Goal: Complete application form

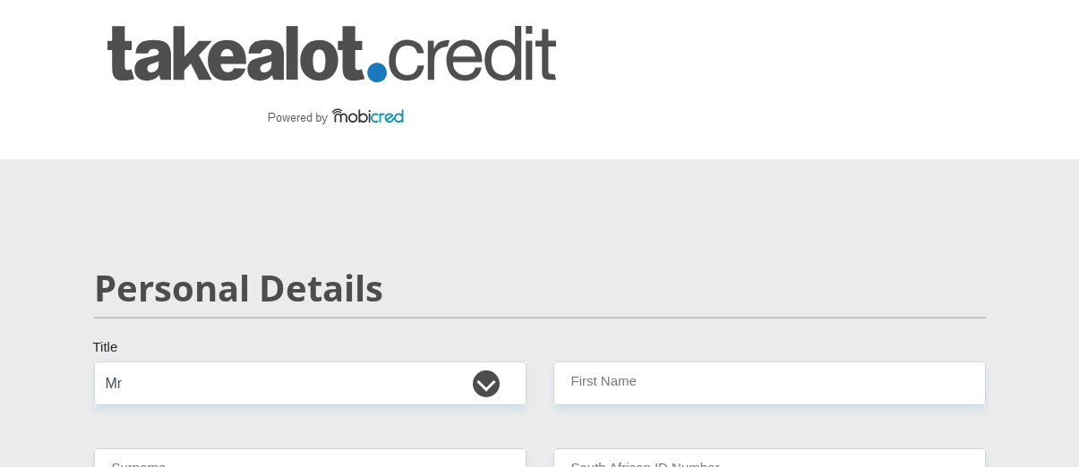
select select "Mr"
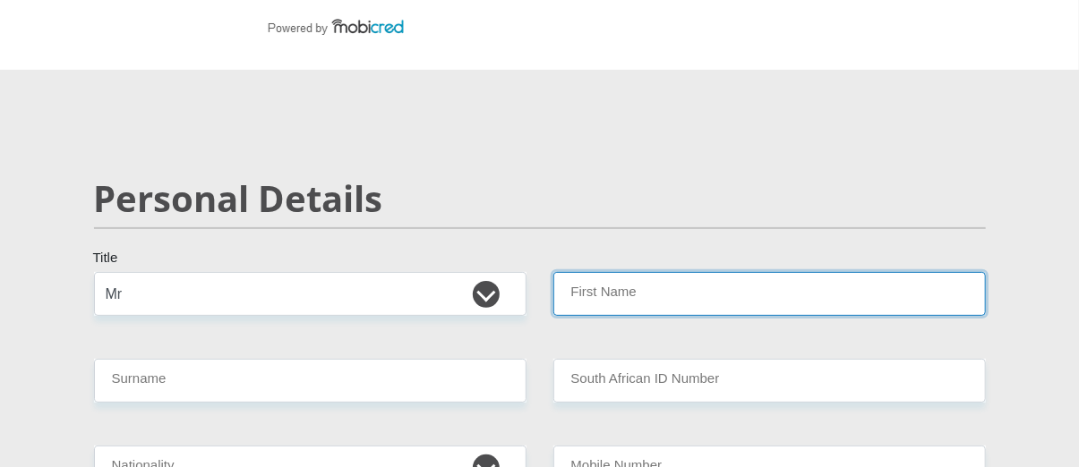
click at [624, 297] on input "First Name" at bounding box center [769, 294] width 432 height 44
type input "WILLEM"
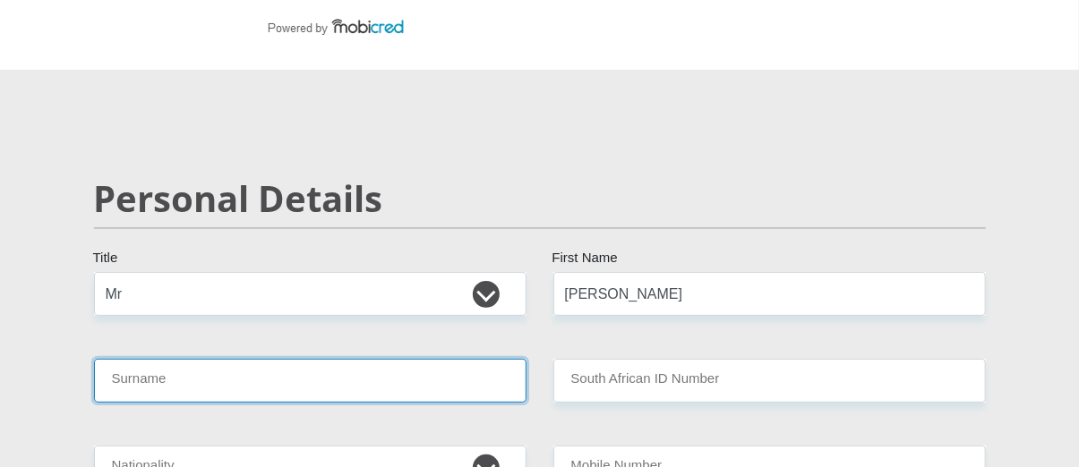
type input "LEROUX"
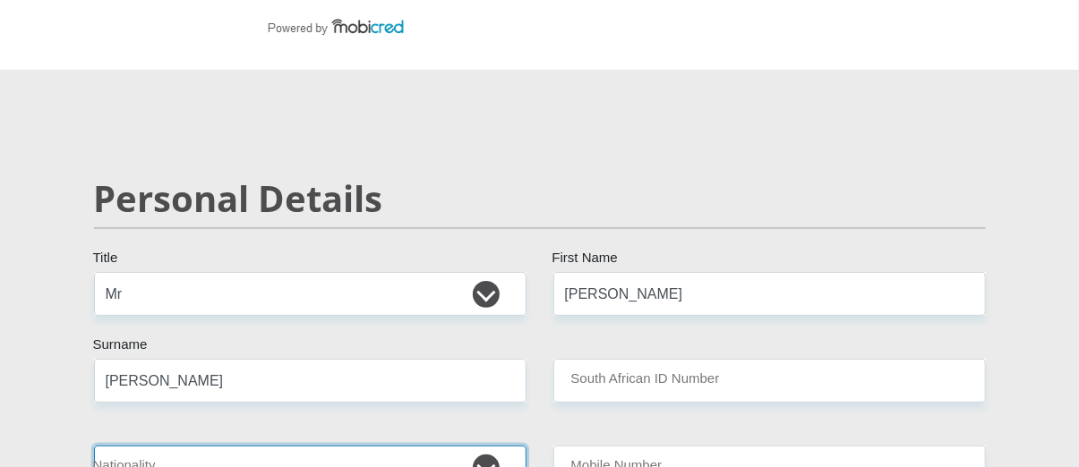
select select "ZAF"
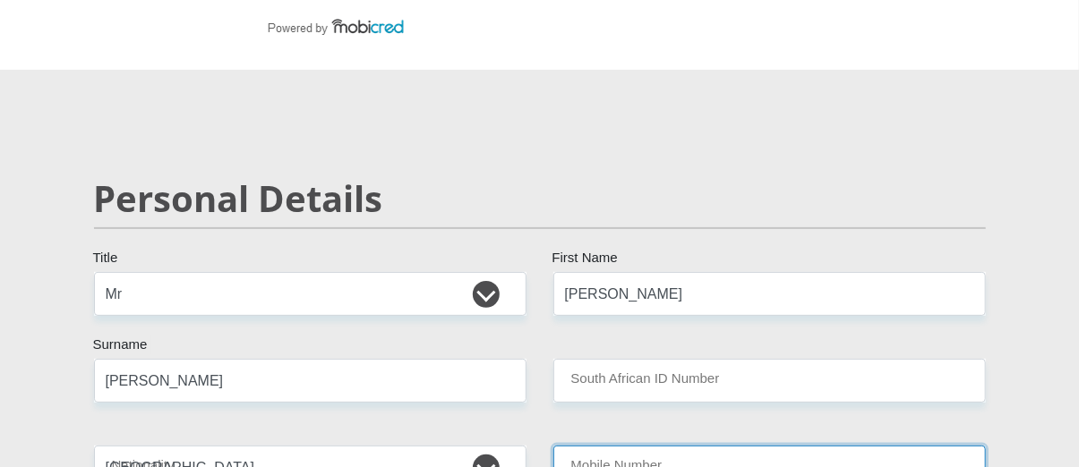
type input "0798224371"
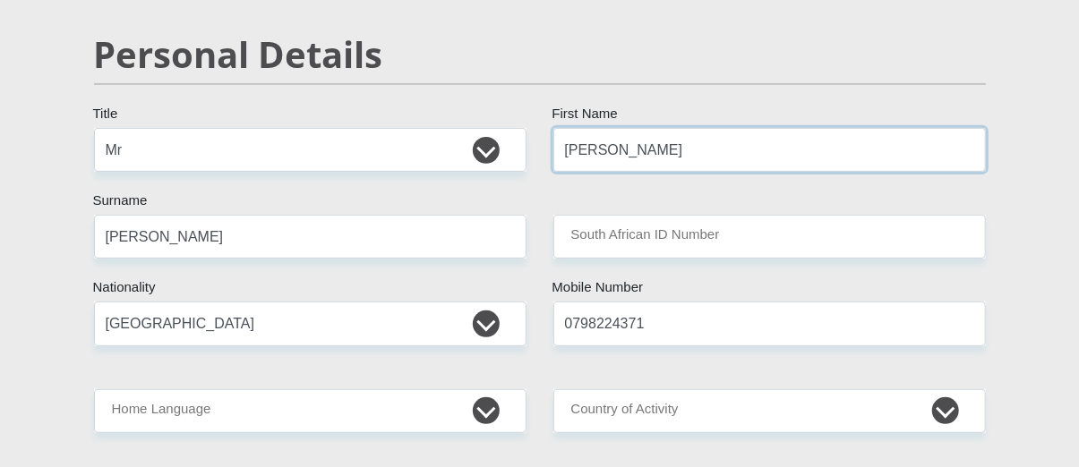
scroll to position [269, 0]
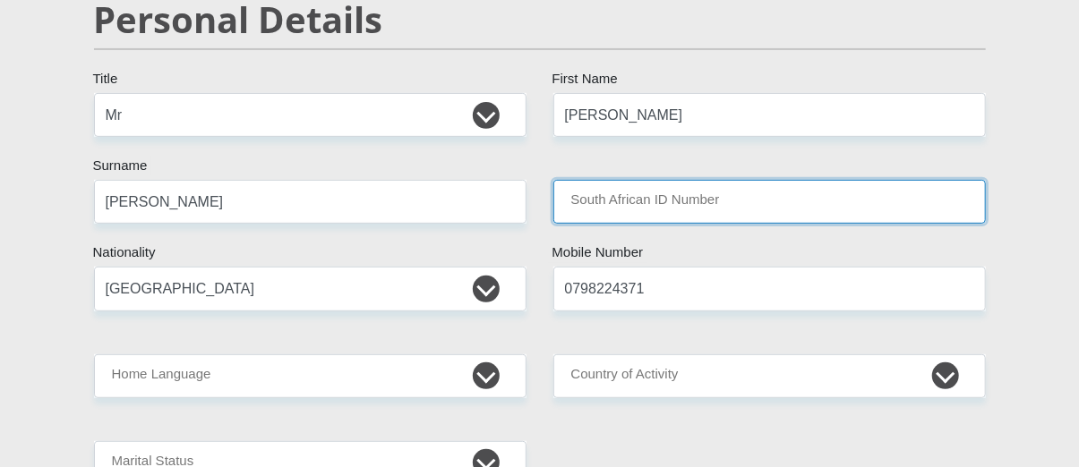
click at [666, 203] on input "South African ID Number" at bounding box center [769, 202] width 432 height 44
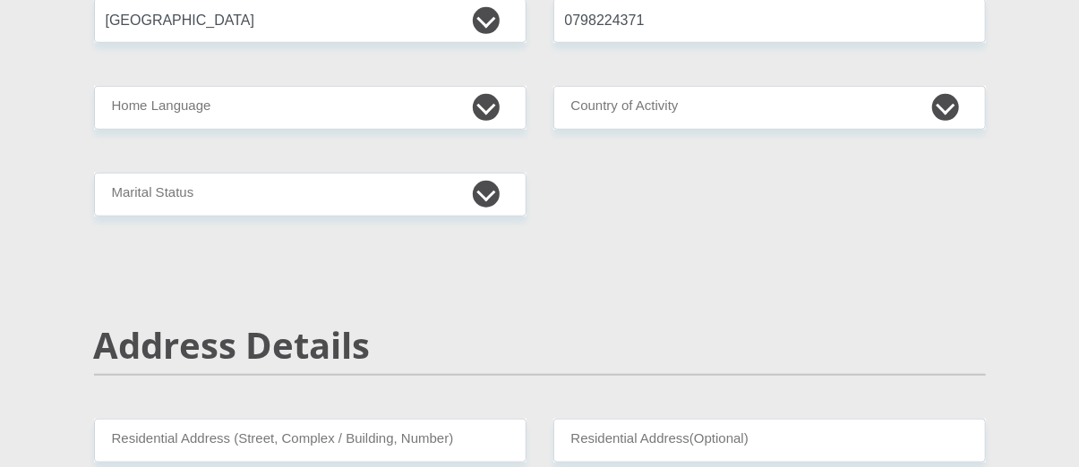
scroll to position [448, 0]
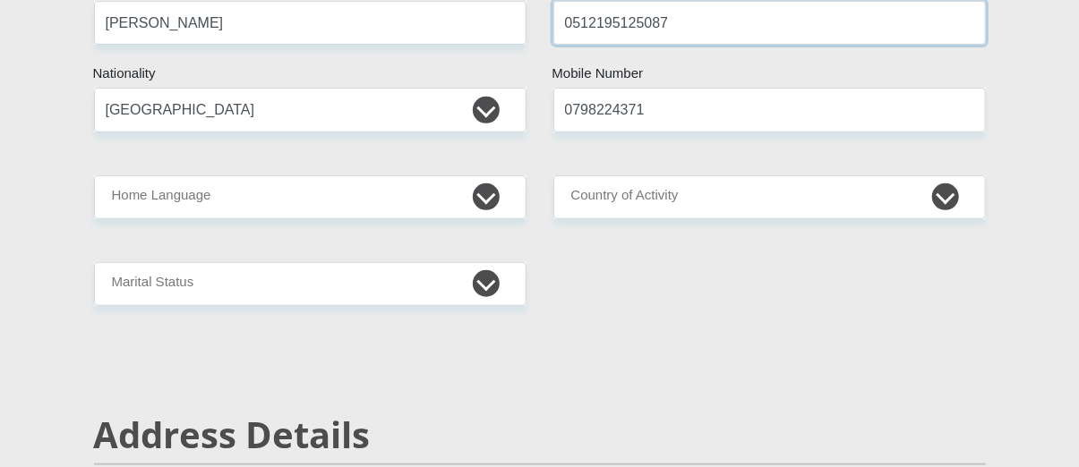
type input "0512195125087"
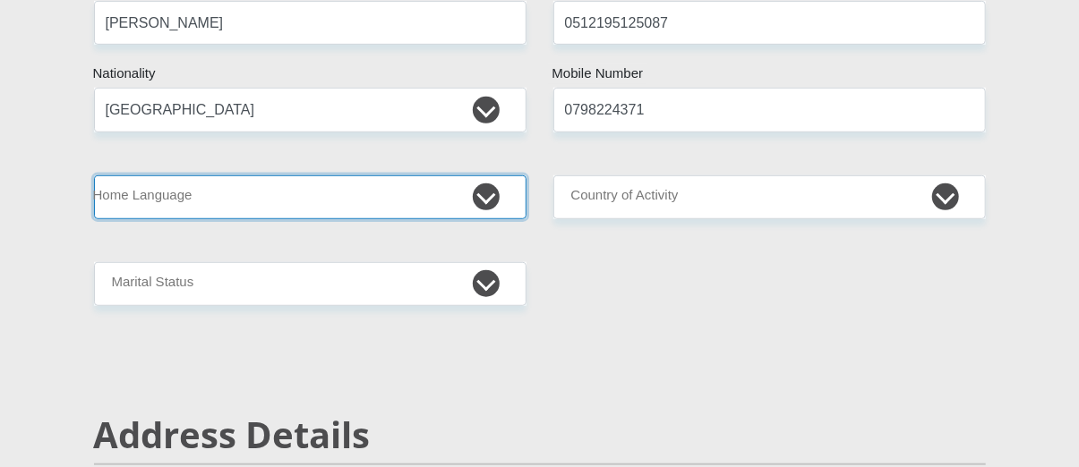
click at [253, 197] on select "Afrikaans English Sepedi South Ndebele Southern Sotho Swati Tsonga Tswana Venda…" at bounding box center [310, 197] width 432 height 44
select select "afr"
click at [94, 175] on select "Afrikaans English Sepedi South Ndebele Southern Sotho Swati Tsonga Tswana Venda…" at bounding box center [310, 197] width 432 height 44
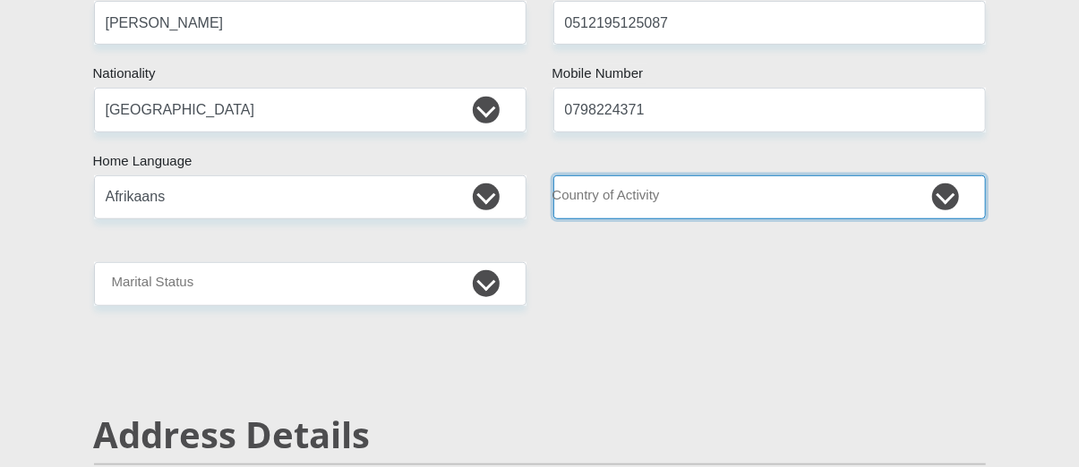
click at [672, 211] on select "South Africa Afghanistan Aland Islands Albania Algeria America Samoa American V…" at bounding box center [769, 197] width 432 height 44
select select "ZAF"
click at [553, 175] on select "South Africa Afghanistan Aland Islands Albania Algeria America Samoa American V…" at bounding box center [769, 197] width 432 height 44
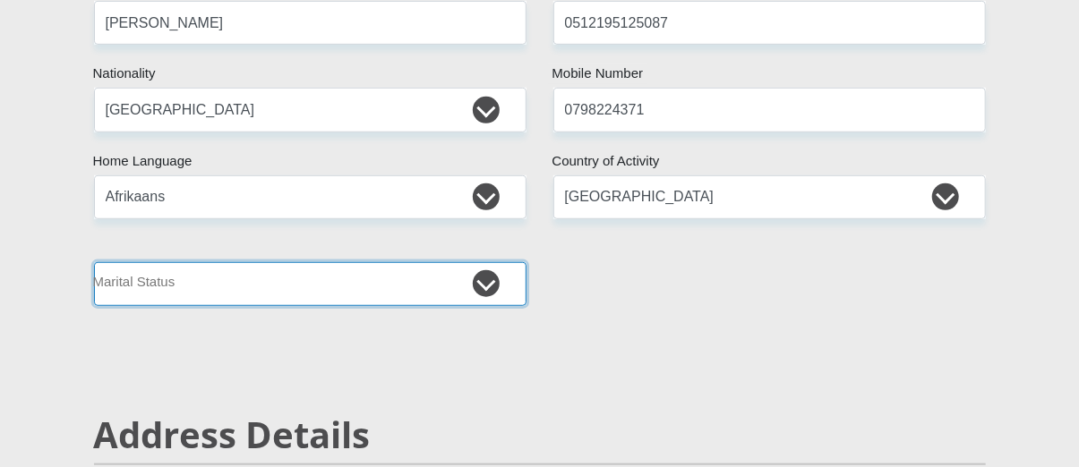
click at [492, 272] on select "Married ANC Single Divorced Widowed Married COP or Customary Law" at bounding box center [310, 284] width 432 height 44
select select "2"
click at [94, 262] on select "Married ANC Single Divorced Widowed Married COP or Customary Law" at bounding box center [310, 284] width 432 height 44
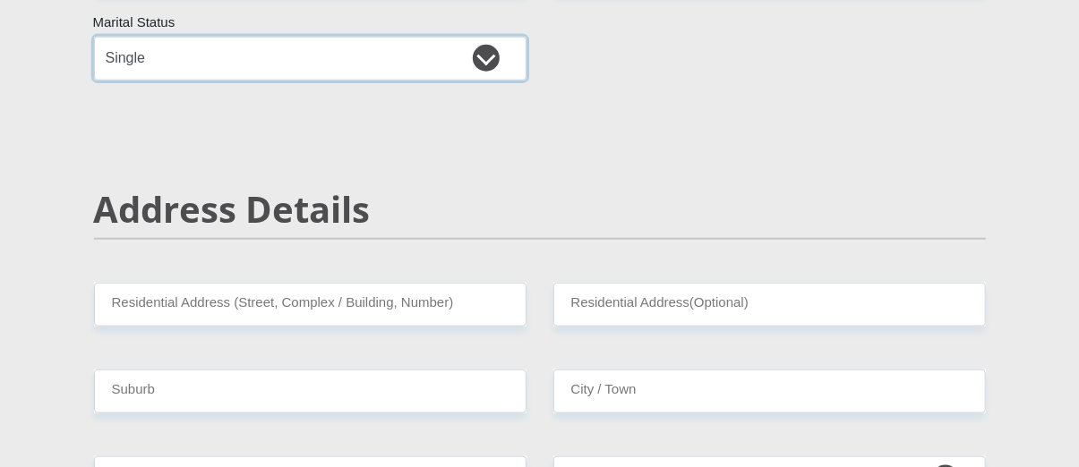
scroll to position [716, 0]
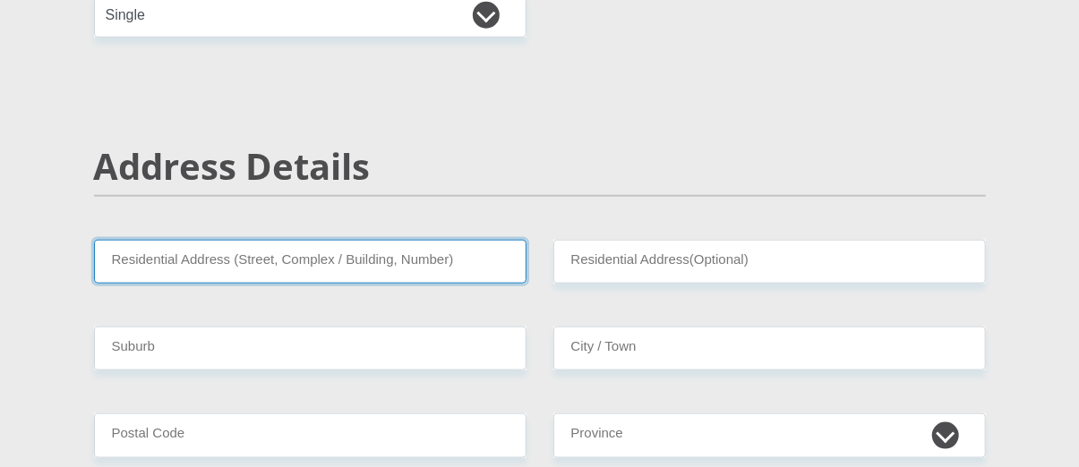
click at [284, 257] on input "Residential Address (Street, Complex / Building, Number)" at bounding box center [310, 262] width 432 height 44
type input "48 HOOP STREET"
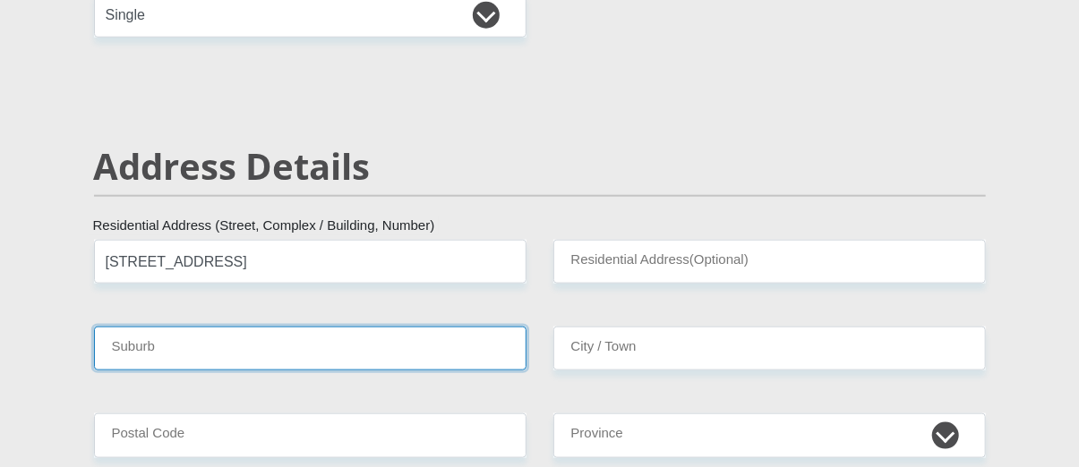
type input "ROBERTSON"
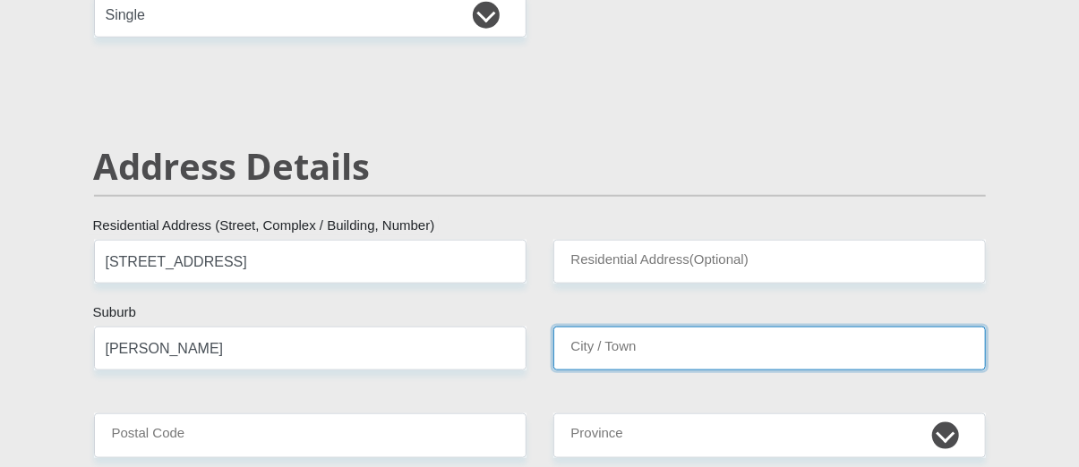
type input "ROBERTSON"
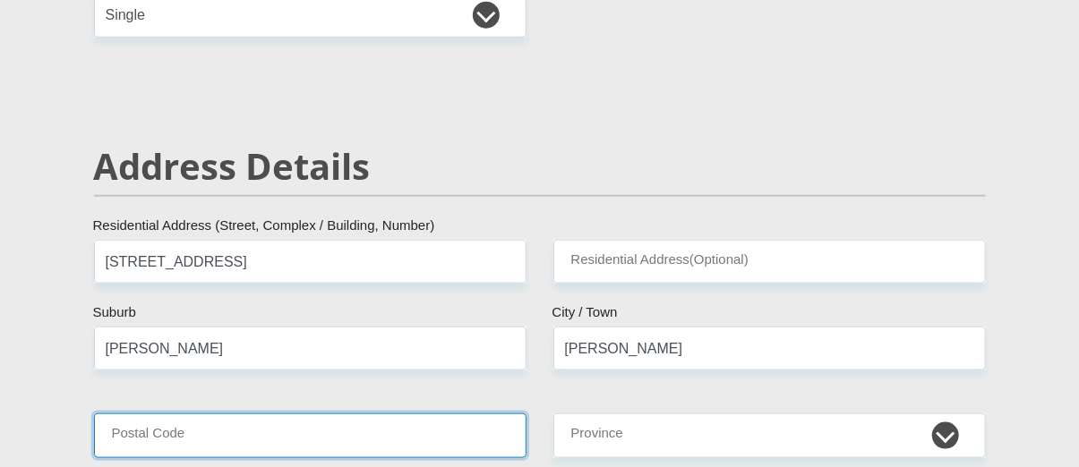
type input "6705"
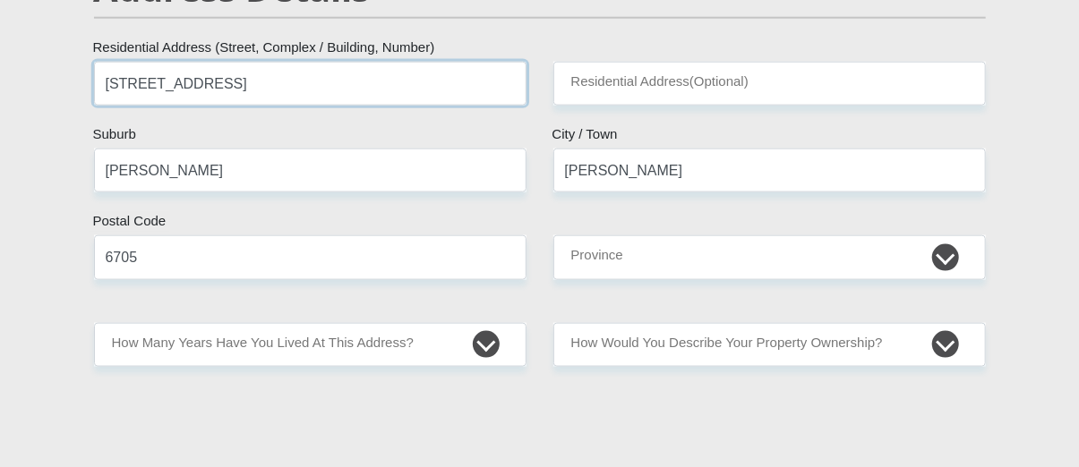
scroll to position [895, 0]
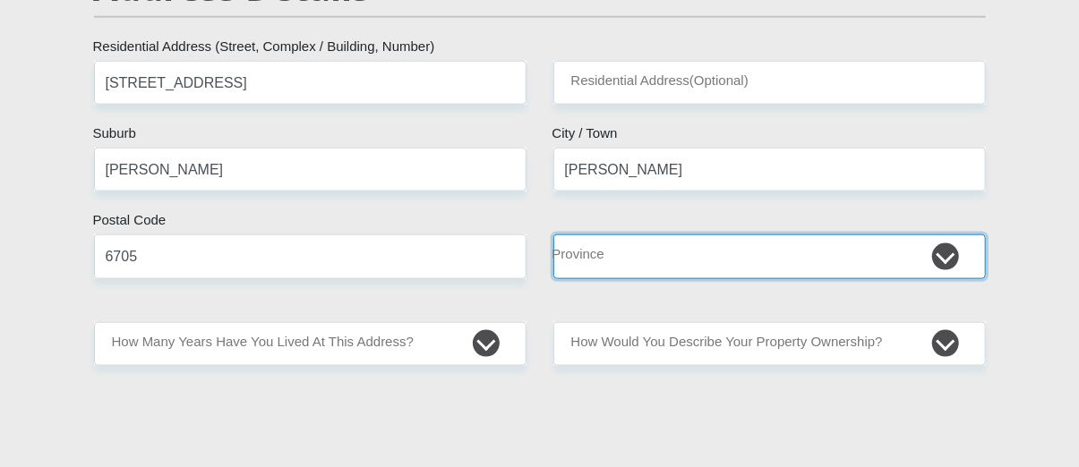
click at [641, 266] on select "Eastern Cape Free State Gauteng KwaZulu-Natal Limpopo Mpumalanga Northern Cape …" at bounding box center [769, 257] width 432 height 44
select select "Western Cape"
click at [553, 235] on select "Eastern Cape Free State Gauteng KwaZulu-Natal Limpopo Mpumalanga Northern Cape …" at bounding box center [769, 257] width 432 height 44
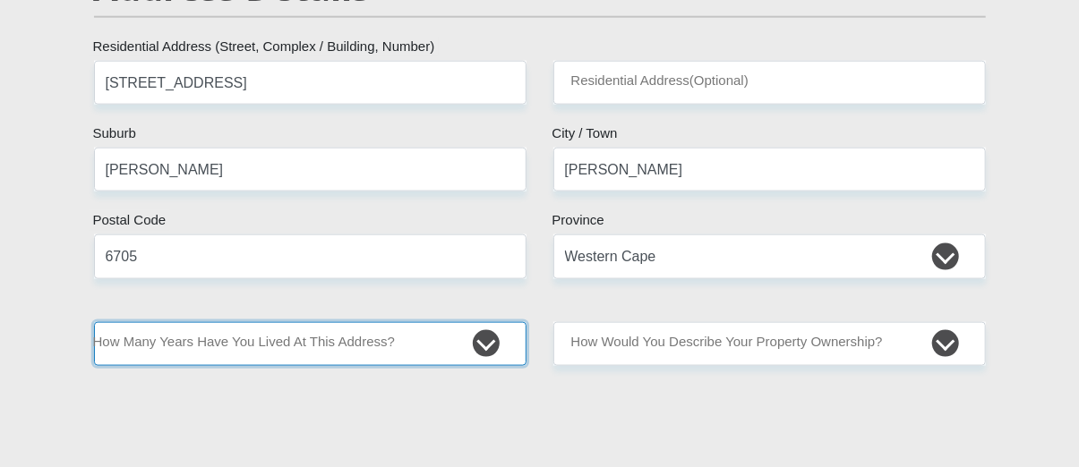
click at [440, 344] on select "less than 1 year 1-3 years 3-5 years 5+ years" at bounding box center [310, 344] width 432 height 44
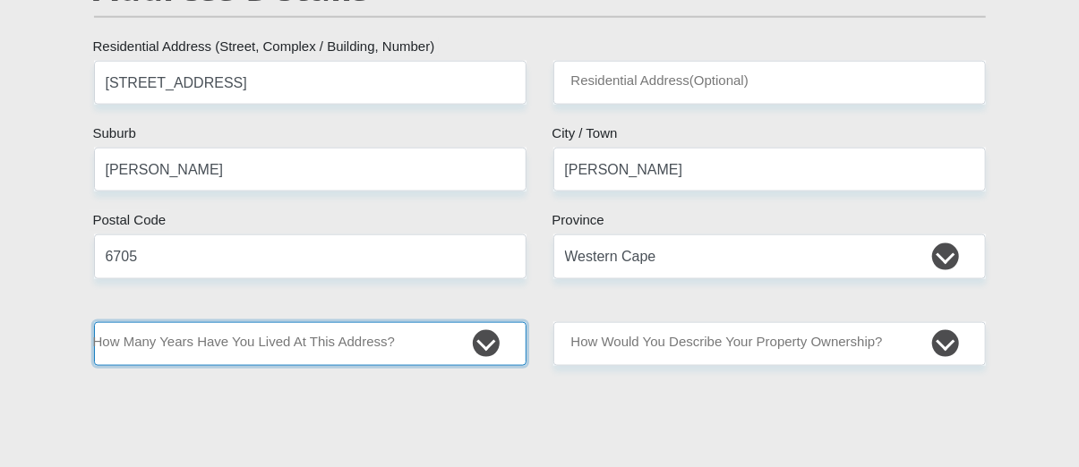
click at [440, 352] on select "less than 1 year 1-3 years 3-5 years 5+ years" at bounding box center [310, 344] width 432 height 44
select select "5"
click at [94, 322] on select "less than 1 year 1-3 years 3-5 years 5+ years" at bounding box center [310, 344] width 432 height 44
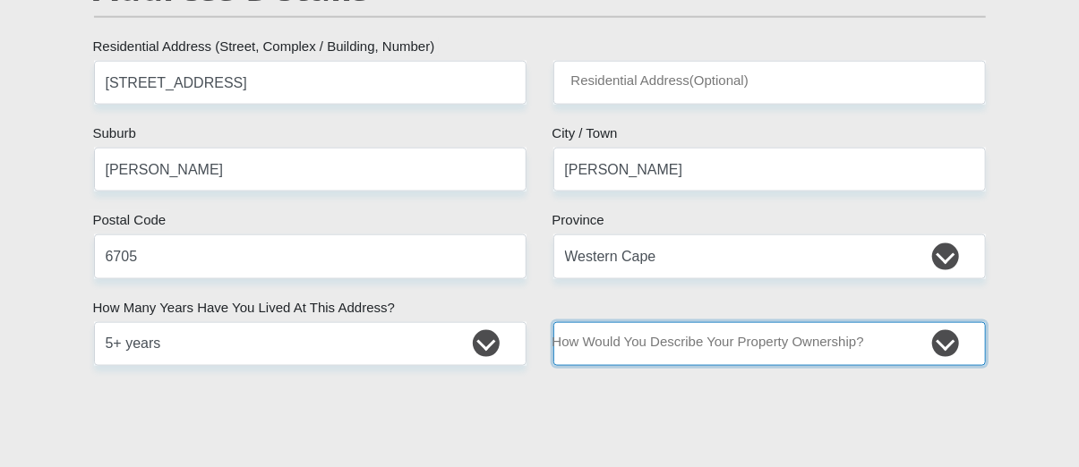
click at [655, 344] on select "Owned Rented Family Owned Company Dwelling" at bounding box center [769, 344] width 432 height 44
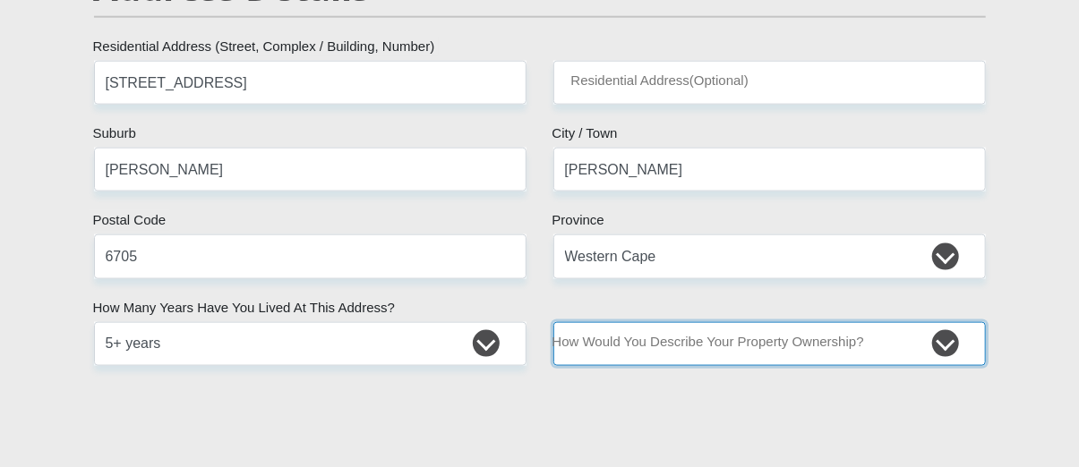
click at [779, 352] on select "Owned Rented Family Owned Company Dwelling" at bounding box center [769, 344] width 432 height 44
select select "parents"
click at [553, 322] on select "Owned Rented Family Owned Company Dwelling" at bounding box center [769, 344] width 432 height 44
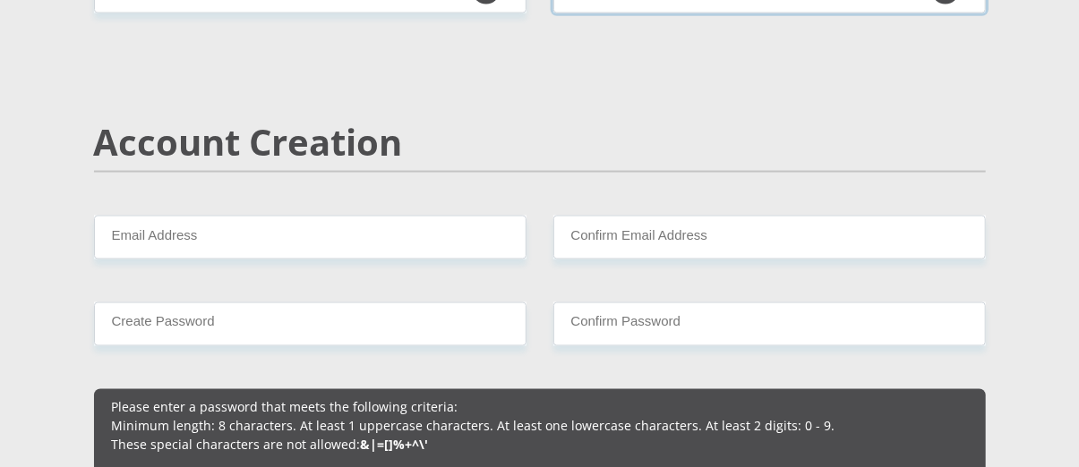
scroll to position [1253, 0]
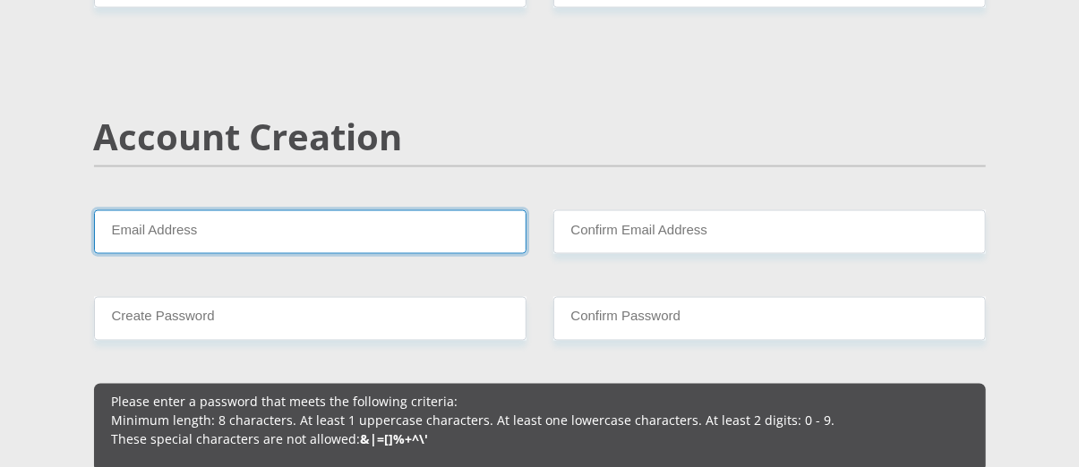
click at [279, 228] on input "Email Address" at bounding box center [310, 232] width 432 height 44
type input "krakieleroux@gmail.com"
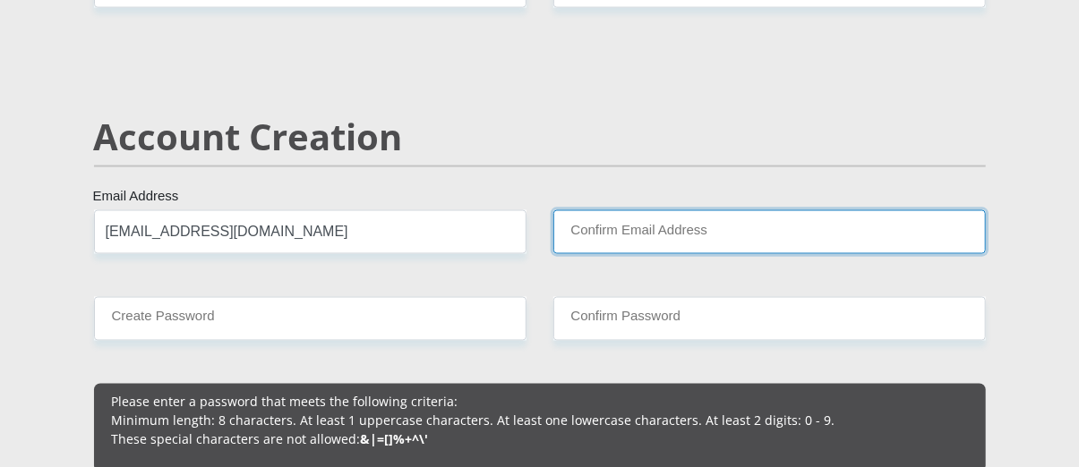
type input "krakieleroux@gmail.com"
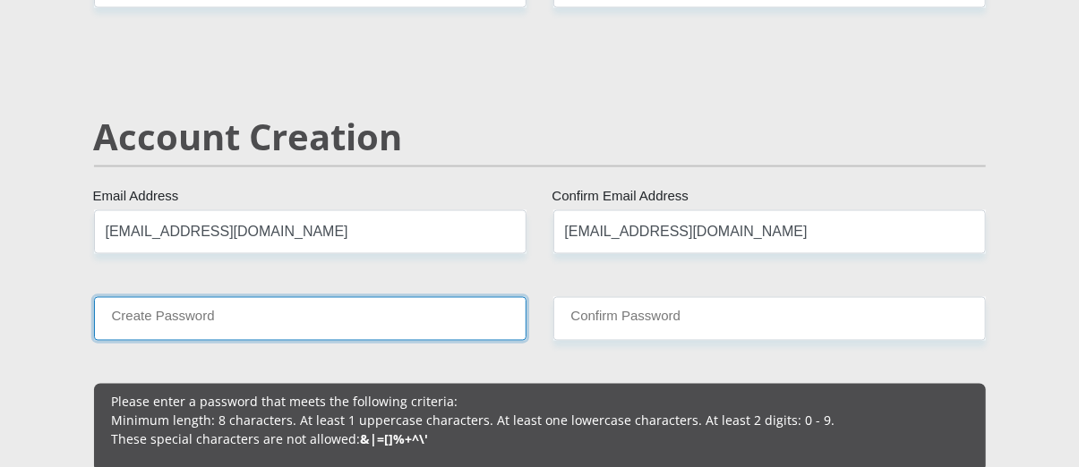
click at [265, 324] on input "Create Password" at bounding box center [310, 319] width 432 height 44
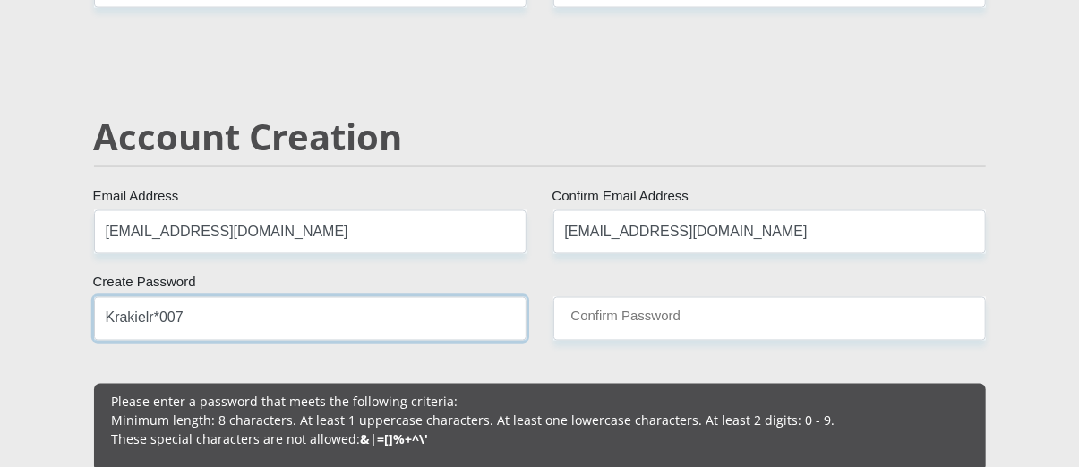
type input "Krakielr*007"
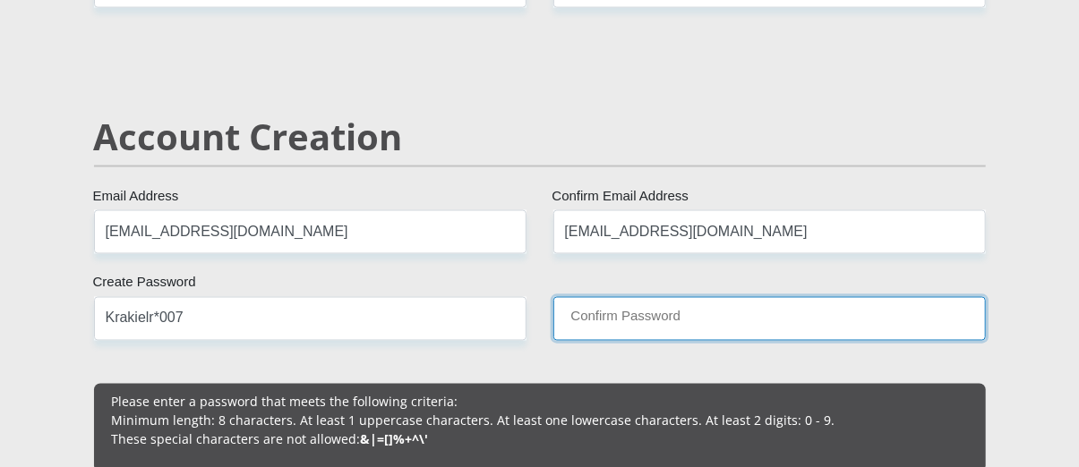
click at [635, 317] on input "Confirm Password" at bounding box center [769, 319] width 432 height 44
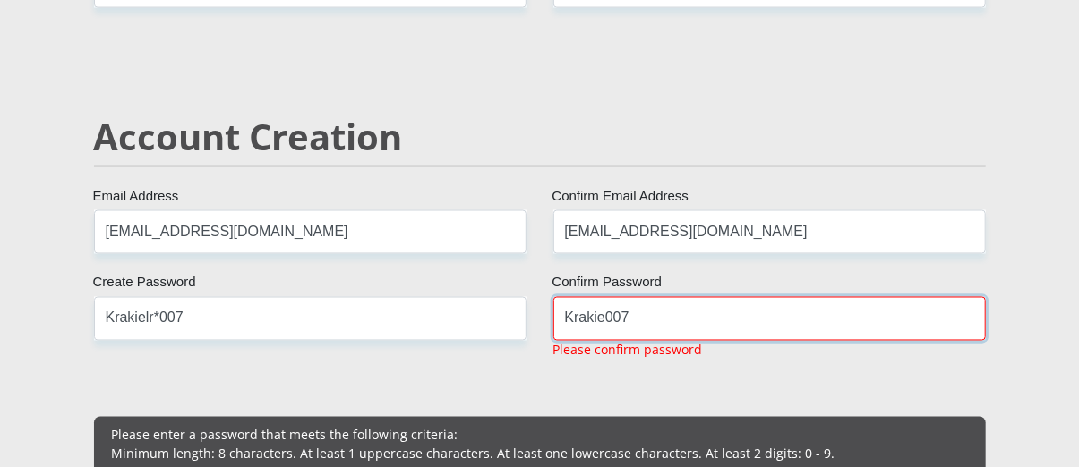
type input "Krakie007"
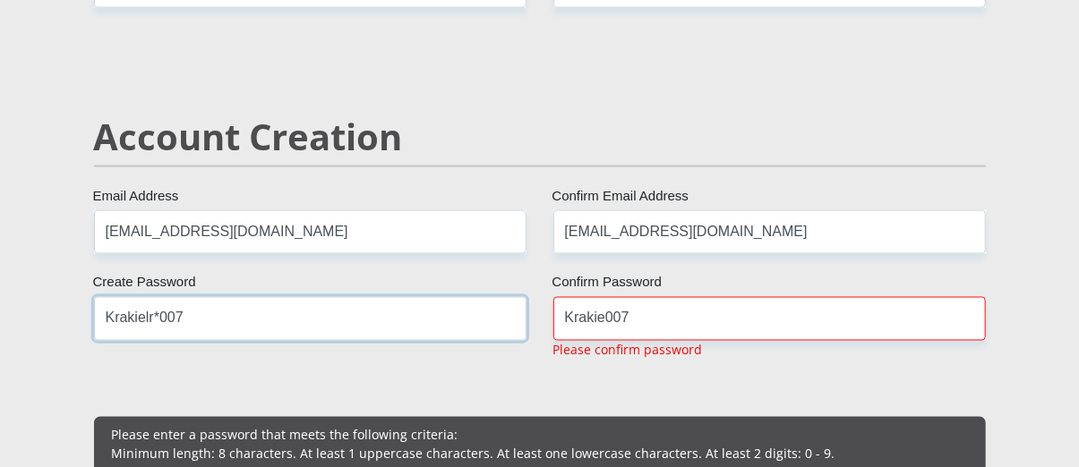
click at [158, 321] on input "Krakielr*007" at bounding box center [310, 319] width 432 height 44
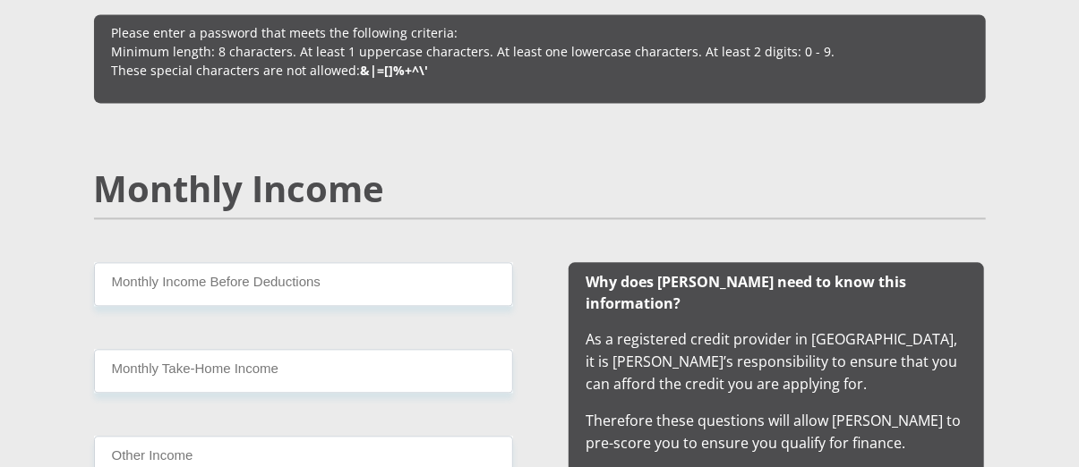
scroll to position [1701, 0]
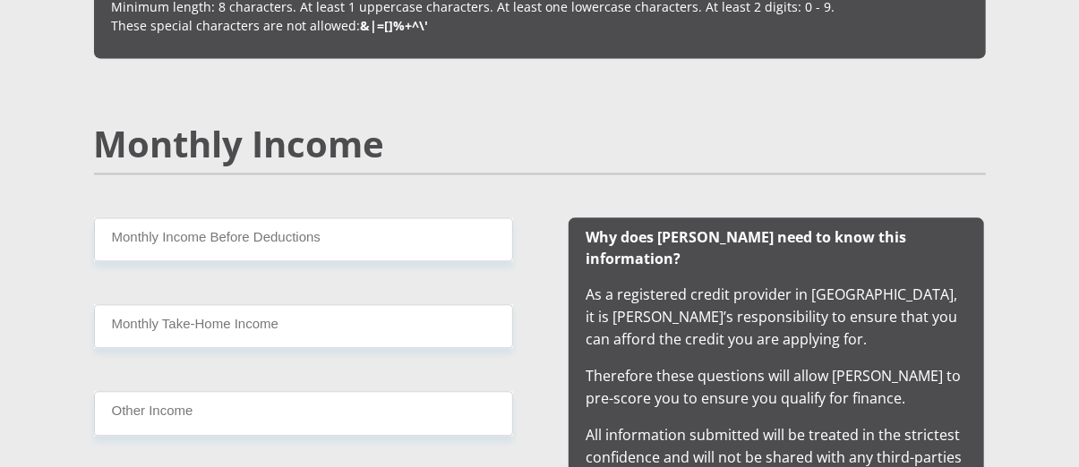
type input "Krakie007"
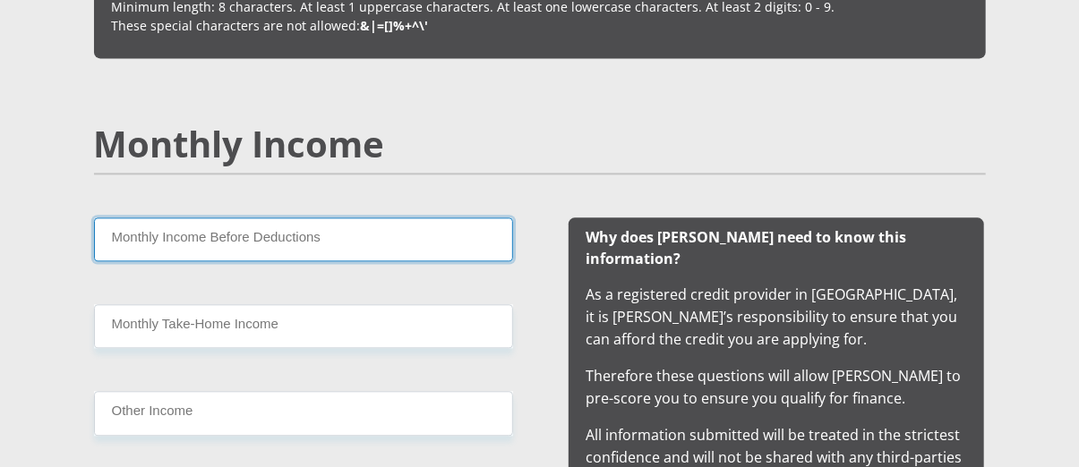
click at [320, 250] on input "Monthly Income Before Deductions" at bounding box center [303, 240] width 419 height 44
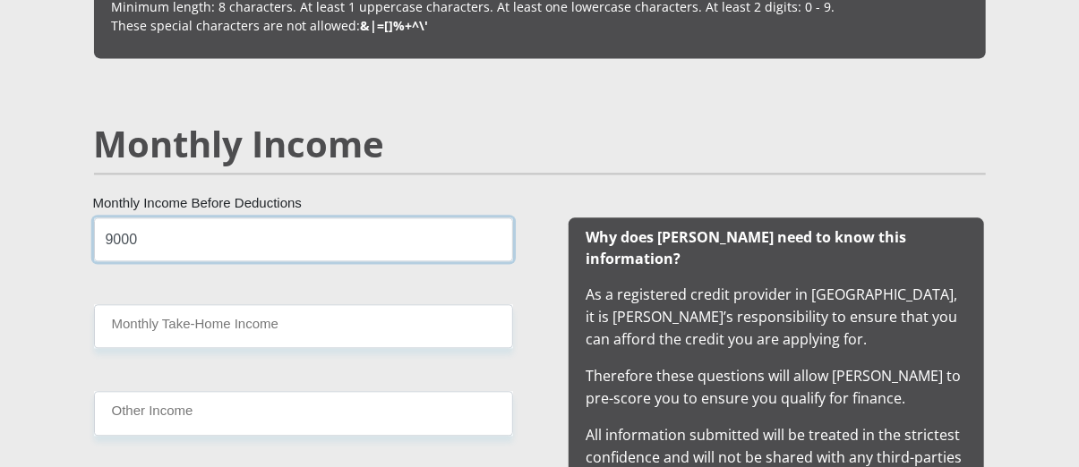
type input "9000"
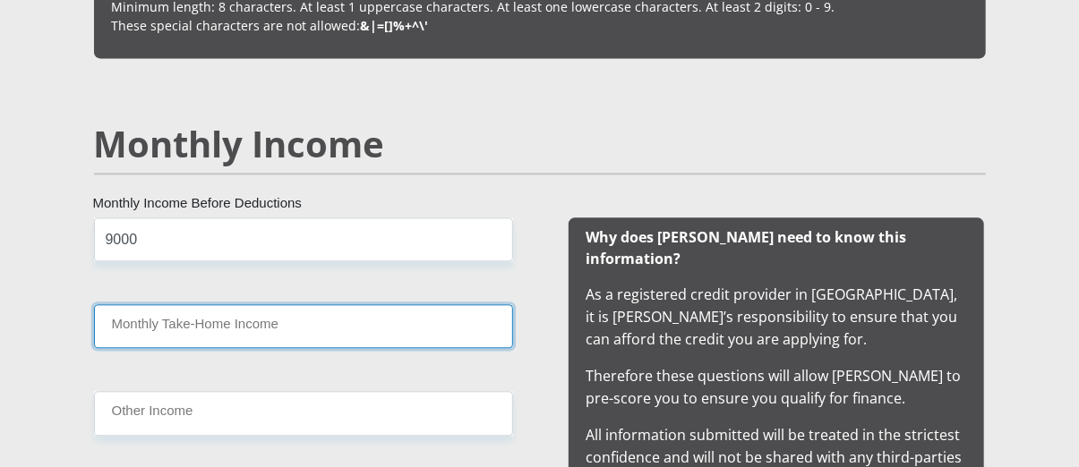
click at [294, 337] on input "Monthly Take-Home Income" at bounding box center [303, 326] width 419 height 44
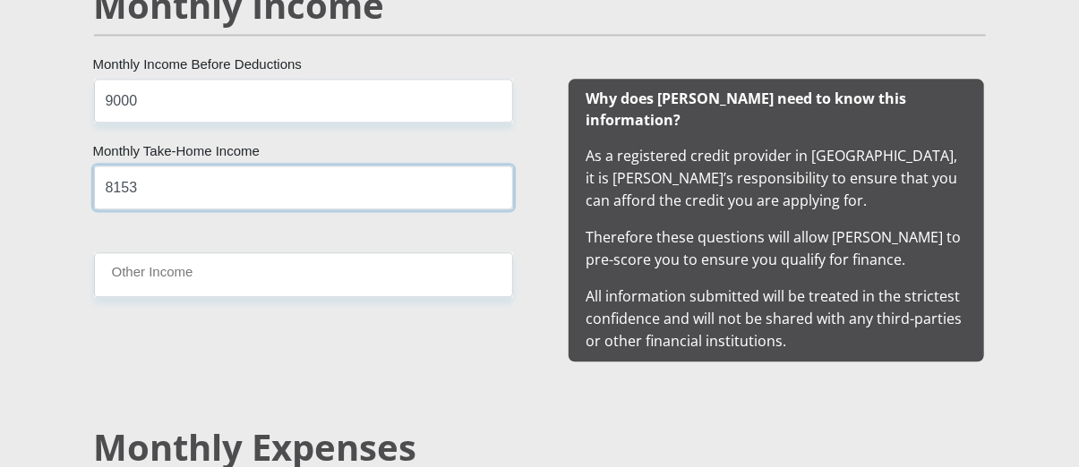
scroll to position [1880, 0]
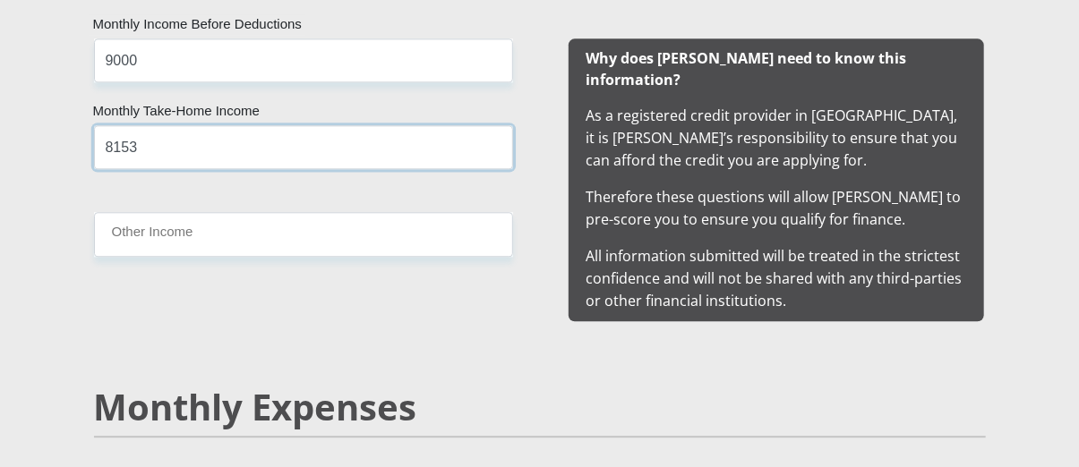
type input "8153"
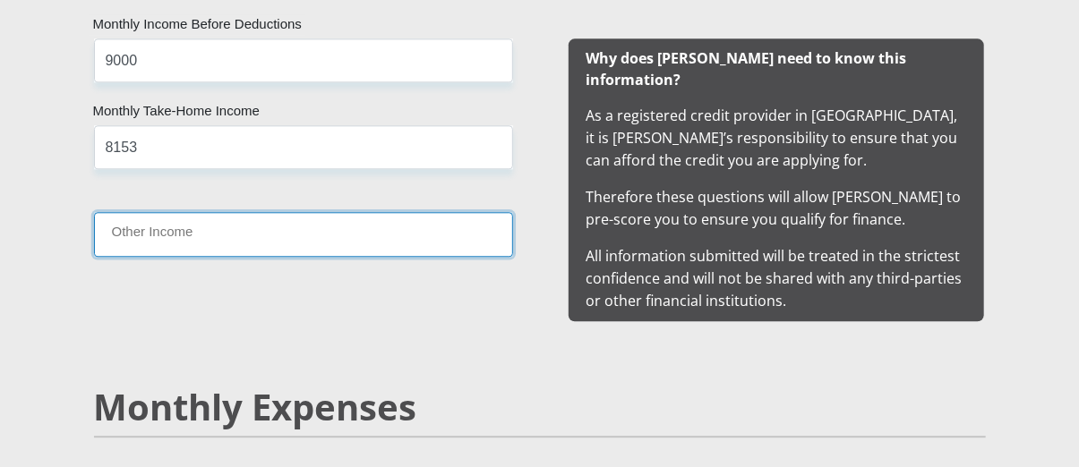
click at [225, 234] on input "Other Income" at bounding box center [303, 234] width 419 height 44
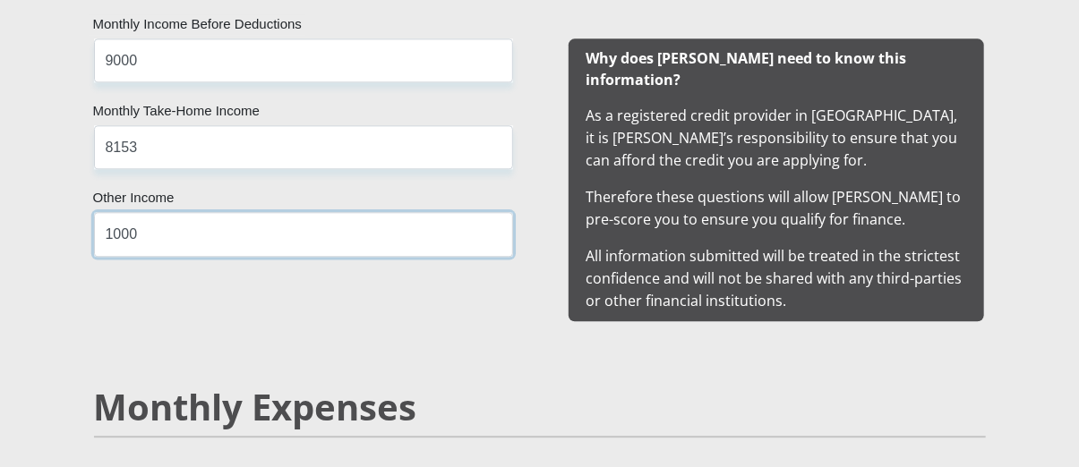
type input "1000"
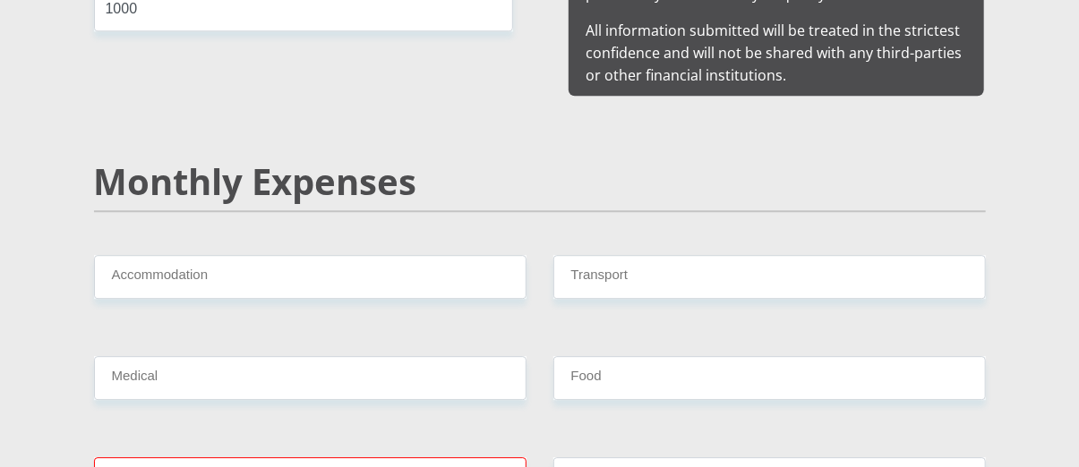
scroll to position [2148, 0]
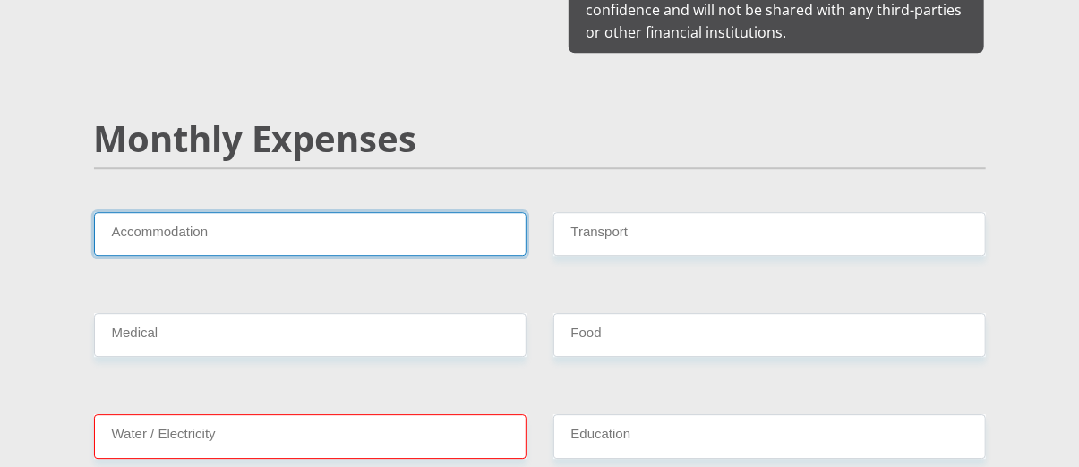
click at [363, 212] on input "Accommodation" at bounding box center [310, 234] width 432 height 44
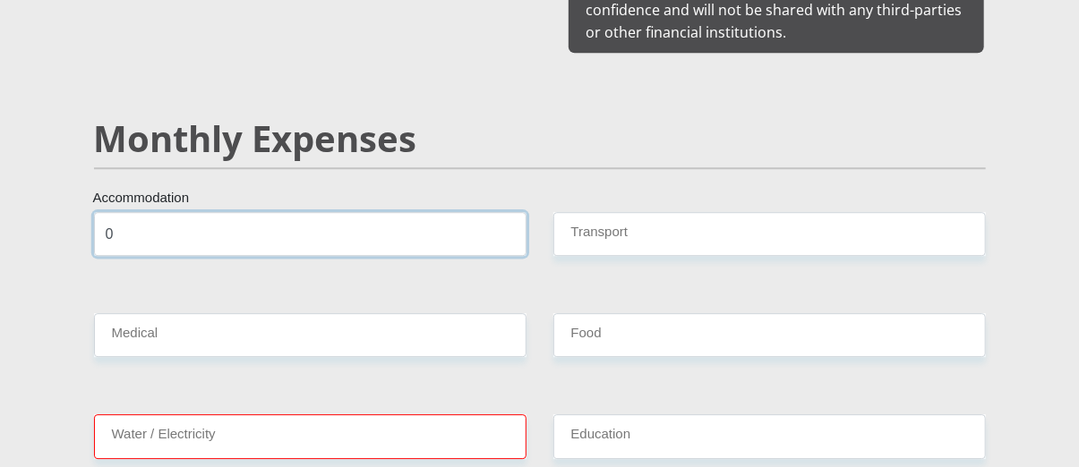
type input "0"
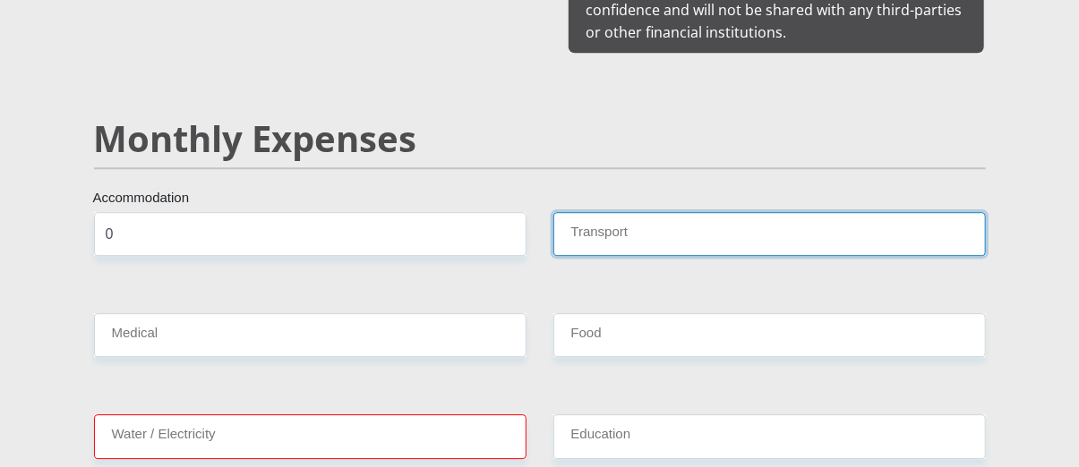
click at [645, 213] on input "Transport" at bounding box center [769, 234] width 432 height 44
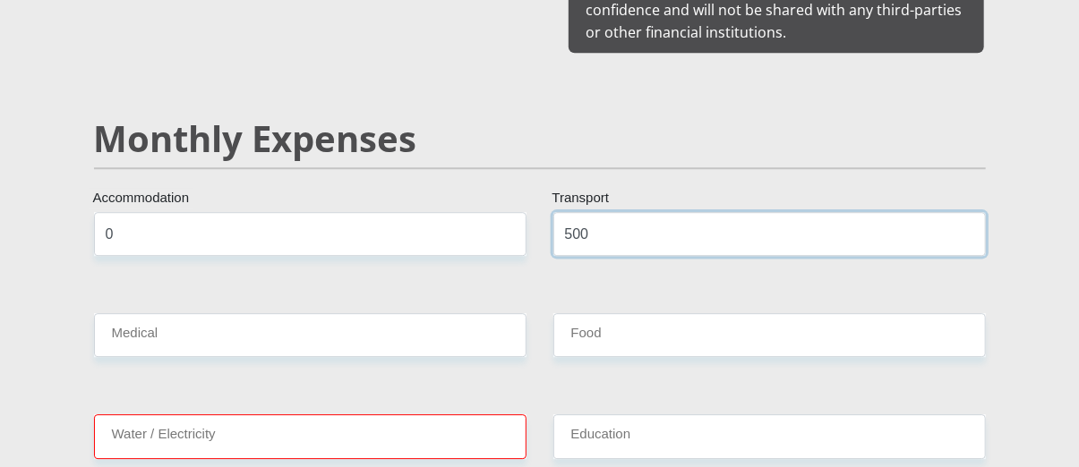
type input "500"
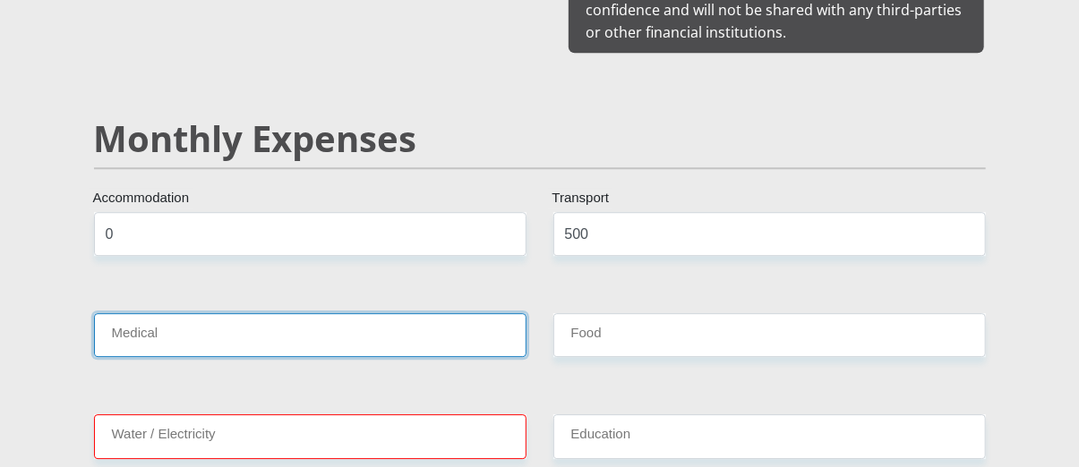
click at [395, 313] on input "Medical" at bounding box center [310, 335] width 432 height 44
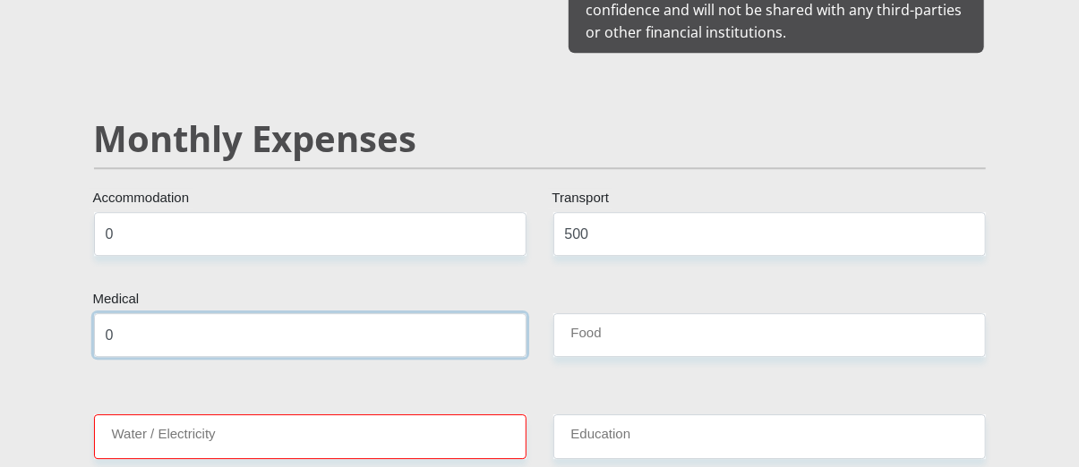
type input "0"
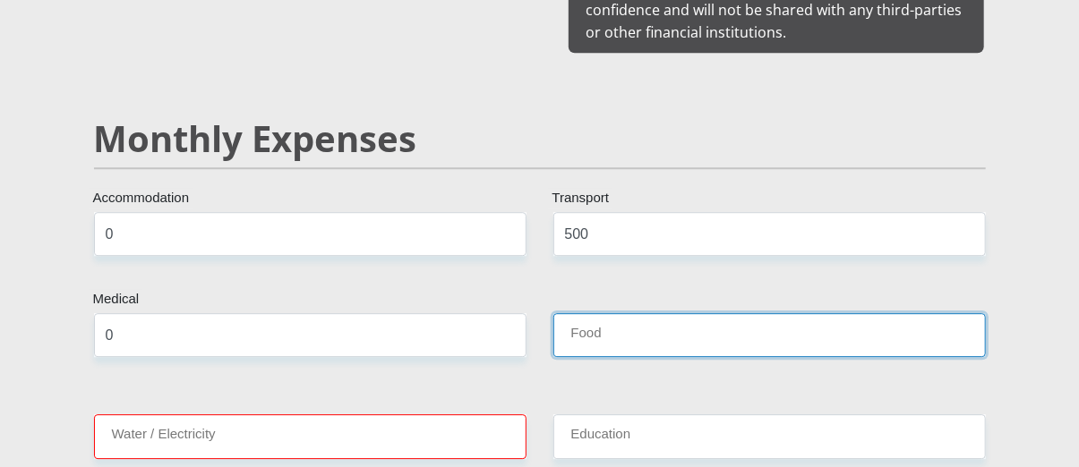
click at [655, 313] on input "Food" at bounding box center [769, 335] width 432 height 44
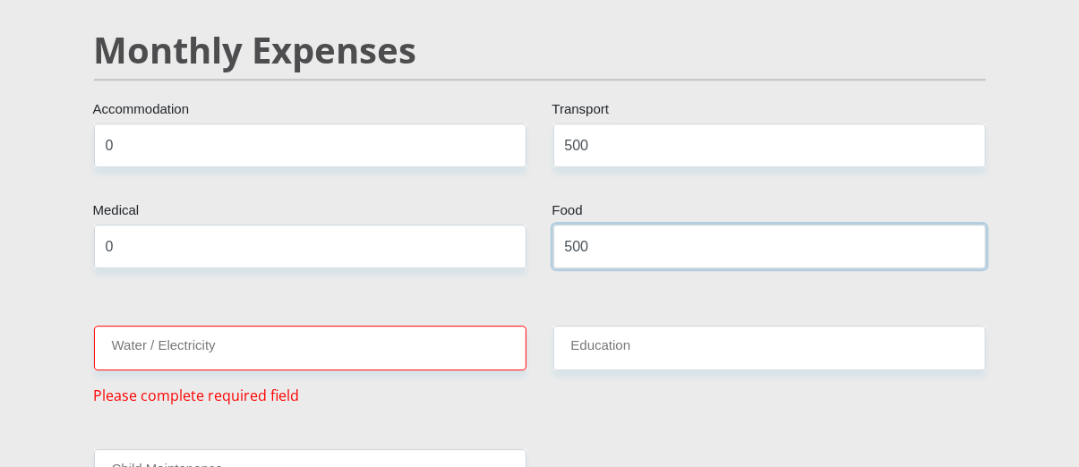
scroll to position [2238, 0]
type input "500"
click at [464, 325] on input "Water / Electricity" at bounding box center [310, 347] width 432 height 44
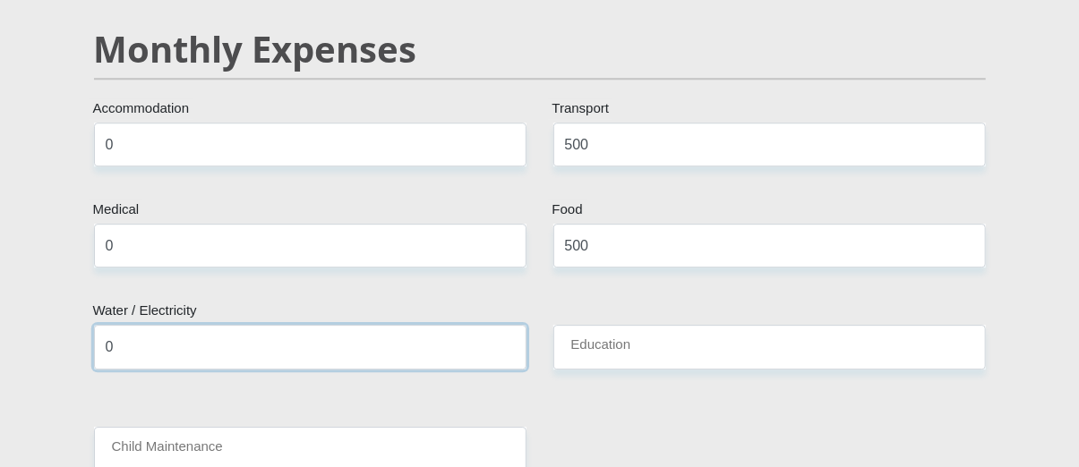
type input "0"
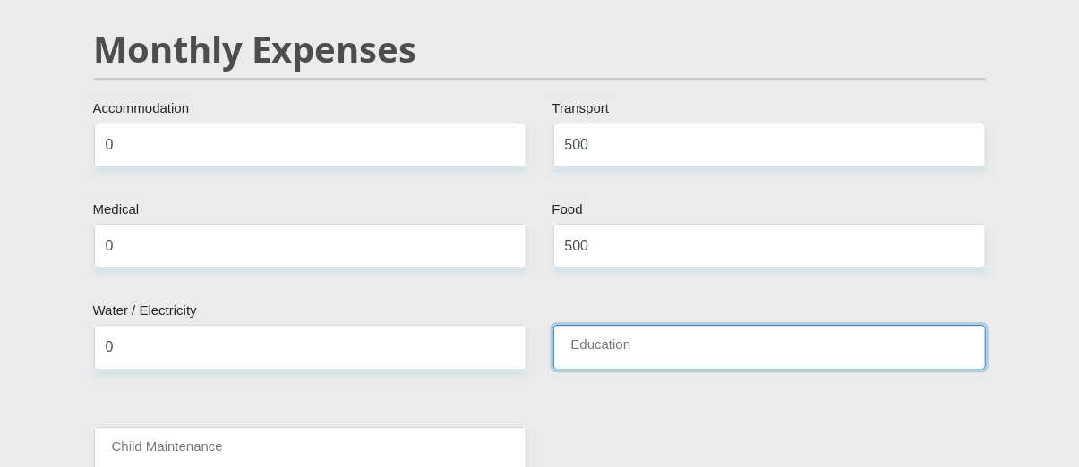
click at [598, 325] on input "Education" at bounding box center [769, 347] width 432 height 44
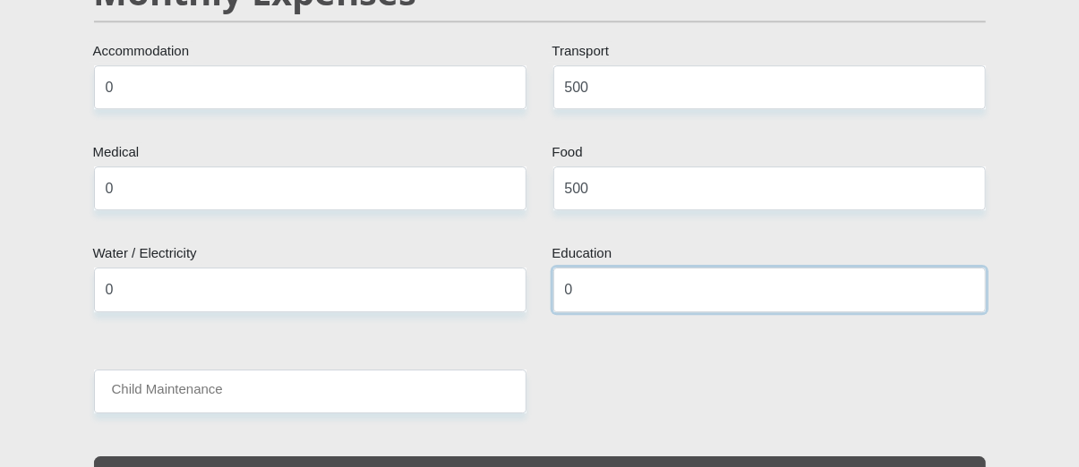
scroll to position [2328, 0]
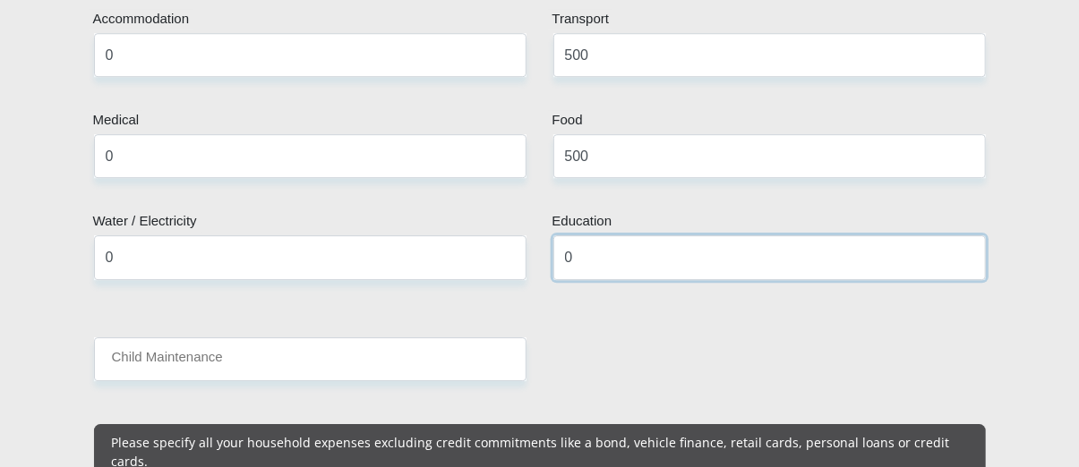
type input "0"
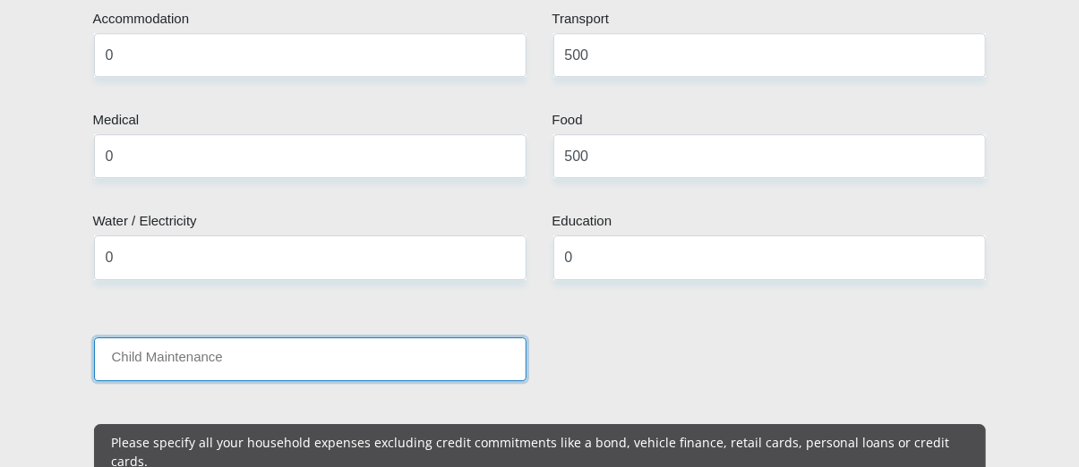
click at [341, 337] on input "Child Maintenance" at bounding box center [310, 359] width 432 height 44
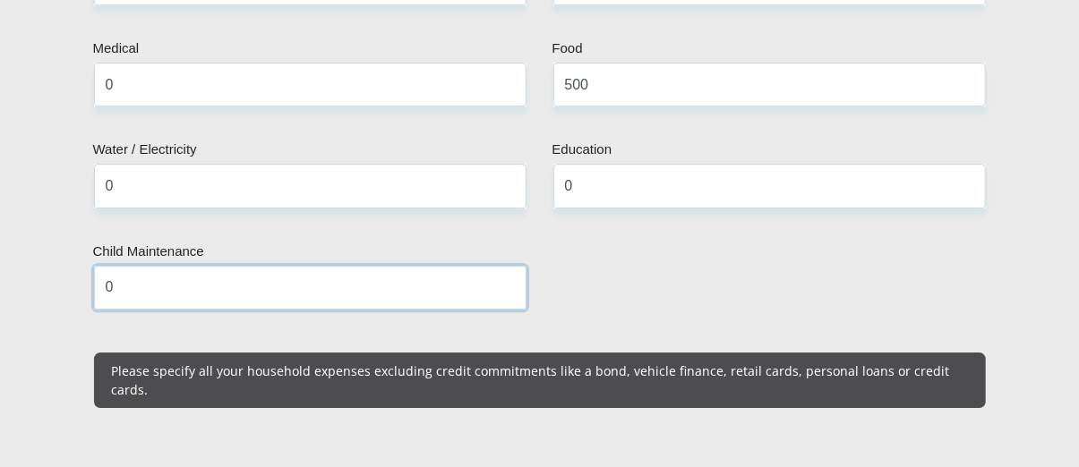
scroll to position [2596, 0]
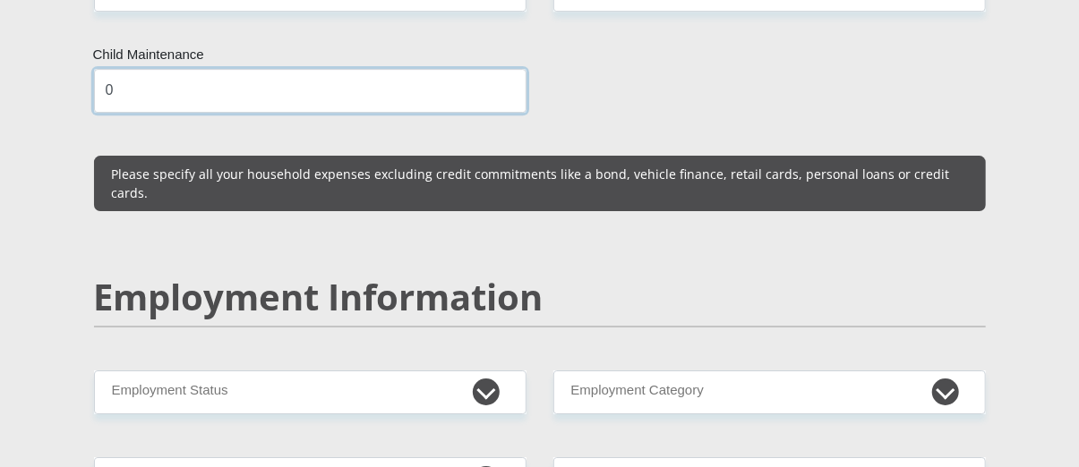
type input "0"
click at [519, 198] on div "Mr Ms Mrs Dr Other Title WILLEM First Name LEROUX Surname 0512195125087 South A…" at bounding box center [540, 335] width 918 height 5139
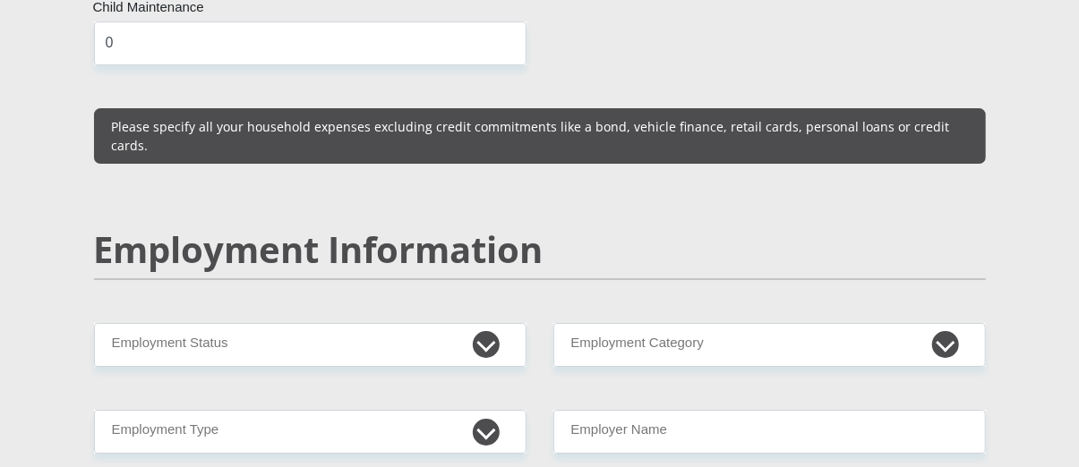
scroll to position [2686, 0]
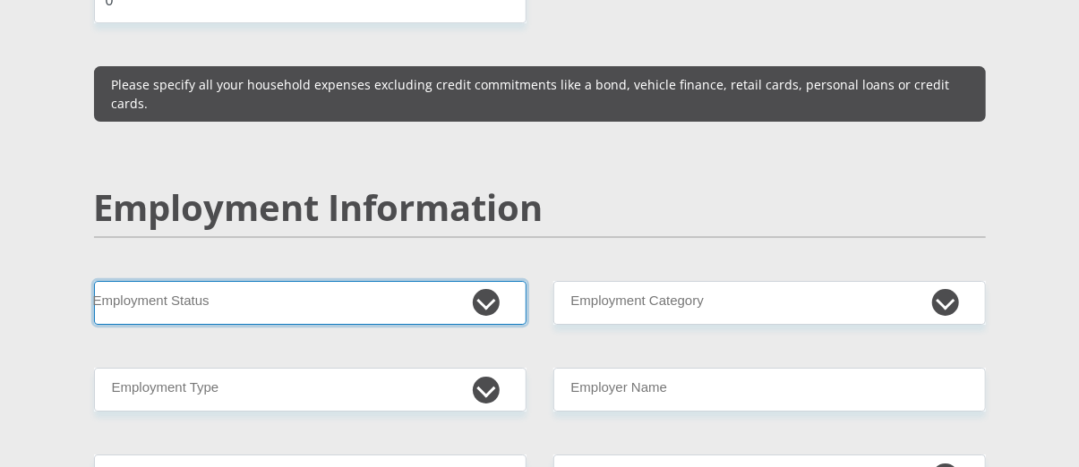
click at [475, 281] on select "Permanent/Full-time Part-time/Casual Contract Worker Self-Employed Housewife Re…" at bounding box center [310, 303] width 432 height 44
select select "1"
click at [94, 281] on select "Permanent/Full-time Part-time/Casual Contract Worker Self-Employed Housewife Re…" at bounding box center [310, 303] width 432 height 44
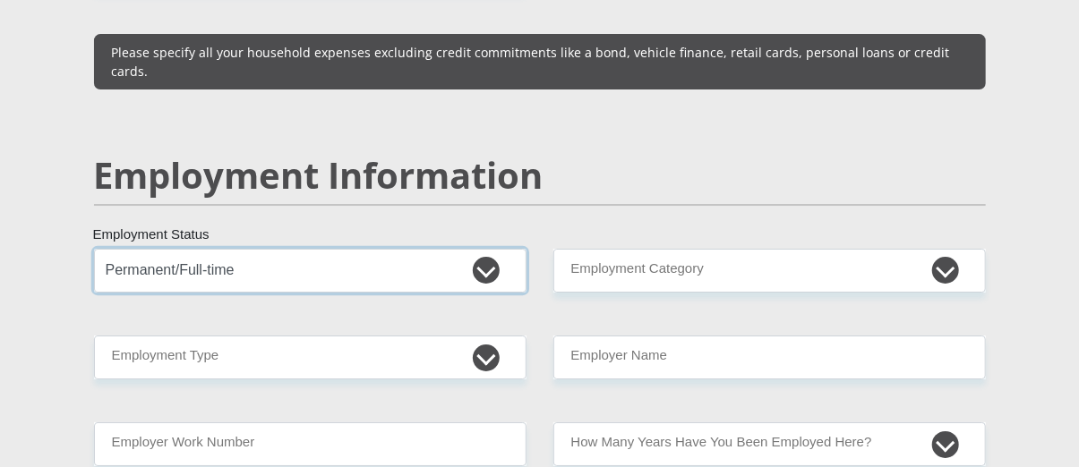
scroll to position [2775, 0]
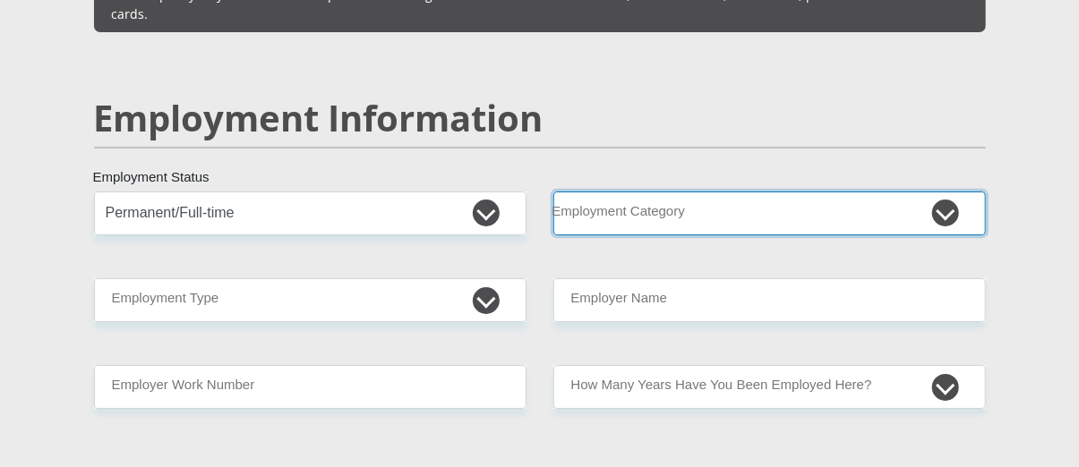
click at [634, 192] on select "AGRICULTURE ALCOHOL & TOBACCO CONSTRUCTION MATERIALS METALLURGY EQUIPMENT FOR R…" at bounding box center [769, 214] width 432 height 44
click at [620, 192] on select "AGRICULTURE ALCOHOL & TOBACCO CONSTRUCTION MATERIALS METALLURGY EQUIPMENT FOR R…" at bounding box center [769, 214] width 432 height 44
click at [600, 192] on select "AGRICULTURE ALCOHOL & TOBACCO CONSTRUCTION MATERIALS METALLURGY EQUIPMENT FOR R…" at bounding box center [769, 214] width 432 height 44
select select "76"
click at [553, 192] on select "AGRICULTURE ALCOHOL & TOBACCO CONSTRUCTION MATERIALS METALLURGY EQUIPMENT FOR R…" at bounding box center [769, 214] width 432 height 44
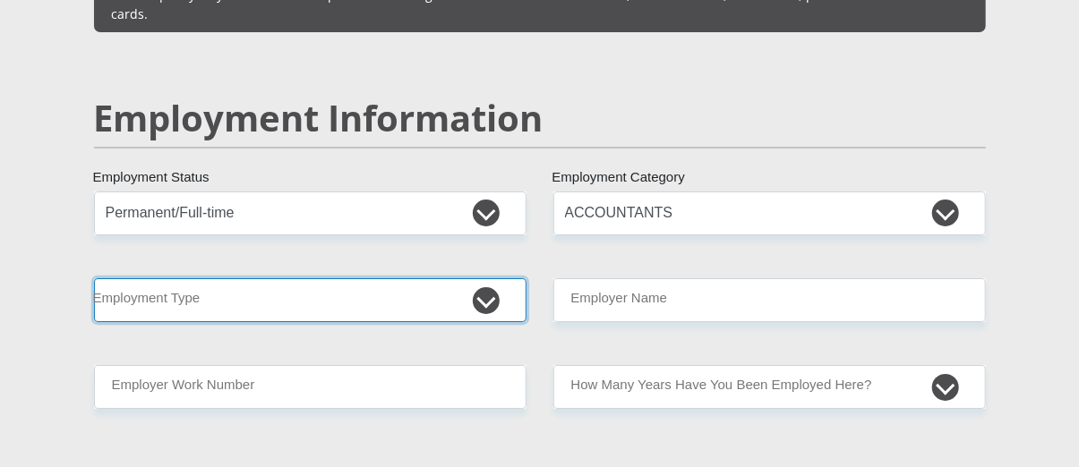
click at [445, 278] on select "College/Lecturer Craft Seller Creative Driver Executive Farmer Forces - Non Com…" at bounding box center [310, 300] width 432 height 44
click at [221, 278] on select "College/Lecturer Craft Seller Creative Driver Executive Farmer Forces - Non Com…" at bounding box center [310, 300] width 432 height 44
click at [205, 278] on select "College/Lecturer Craft Seller Creative Driver Executive Farmer Forces - Non Com…" at bounding box center [310, 300] width 432 height 44
select select "Unknown/Other"
click at [94, 278] on select "College/Lecturer Craft Seller Creative Driver Executive Farmer Forces - Non Com…" at bounding box center [310, 300] width 432 height 44
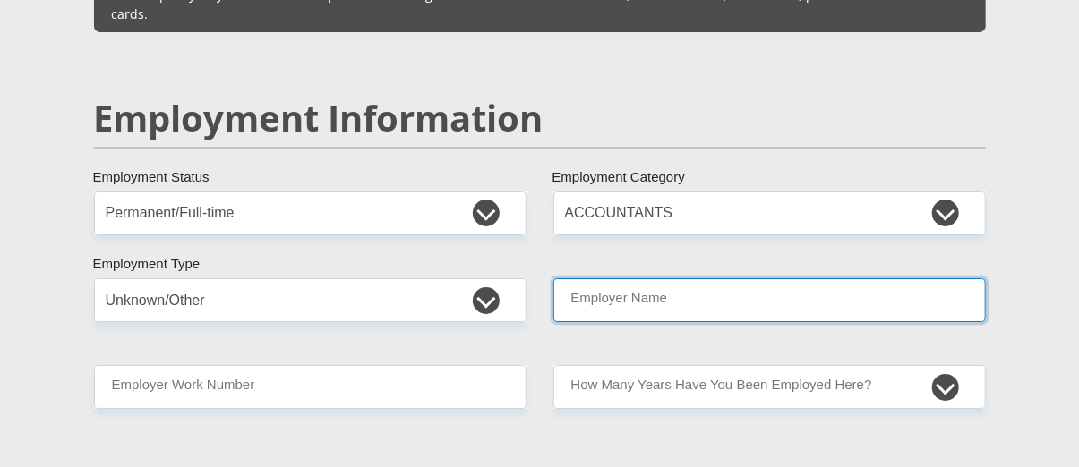
click at [608, 278] on input "Employer Name" at bounding box center [769, 300] width 432 height 44
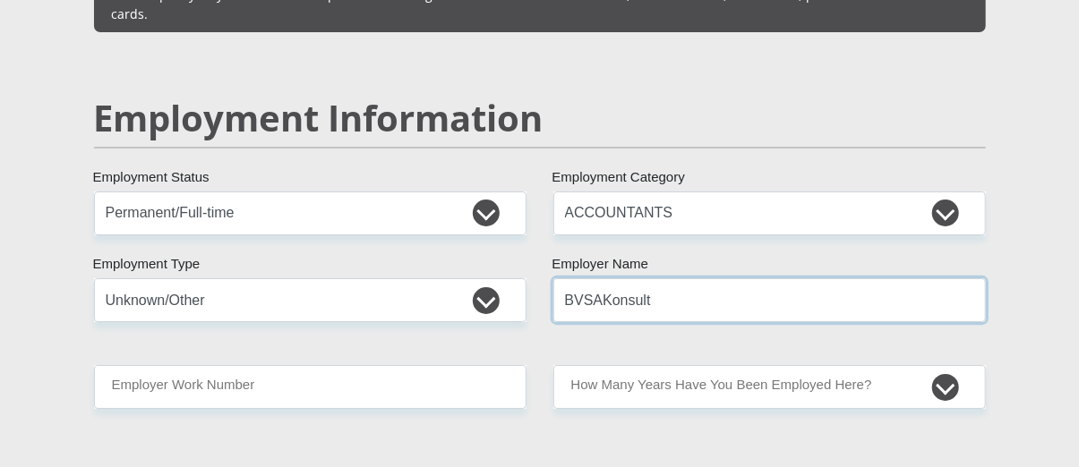
click at [599, 278] on input "BVSAKonsult" at bounding box center [769, 300] width 432 height 44
click at [601, 278] on input "BVSAKonsult" at bounding box center [769, 300] width 432 height 44
drag, startPoint x: 662, startPoint y: 257, endPoint x: 597, endPoint y: 272, distance: 67.1
click at [597, 278] on input "BVSAKonsult" at bounding box center [769, 300] width 432 height 44
type input "BVSA"
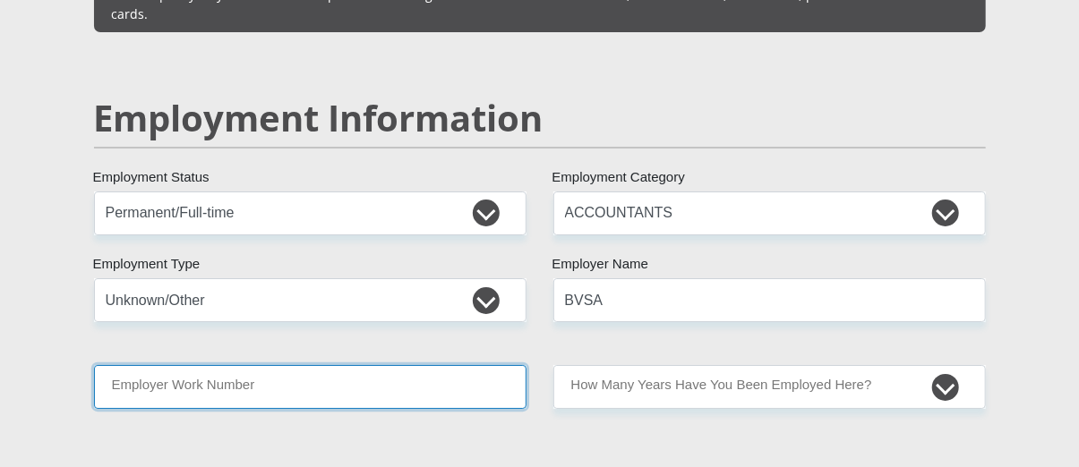
click at [300, 365] on input "Employer Work Number" at bounding box center [310, 387] width 432 height 44
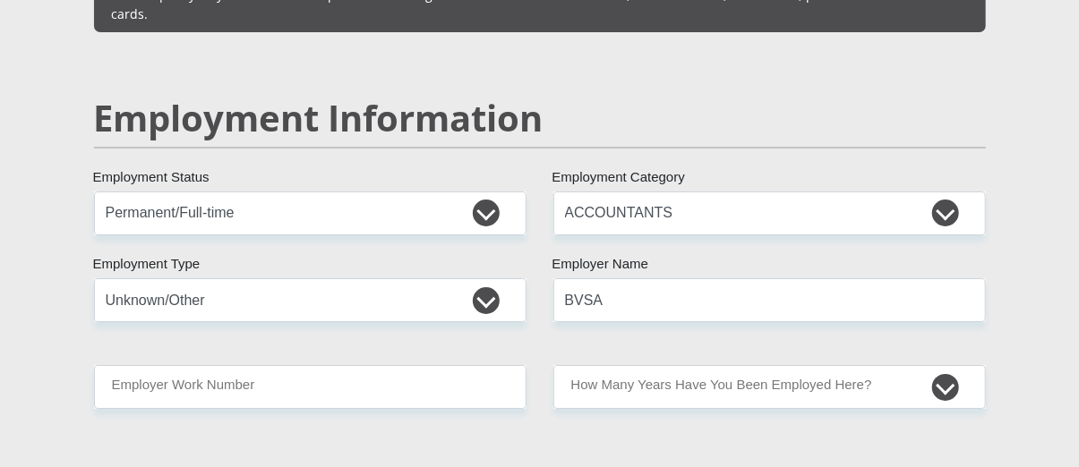
click at [309, 398] on div "Mr Ms Mrs Dr Other Title WILLEM First Name LEROUX Surname 0512195125087 South A…" at bounding box center [540, 156] width 918 height 5139
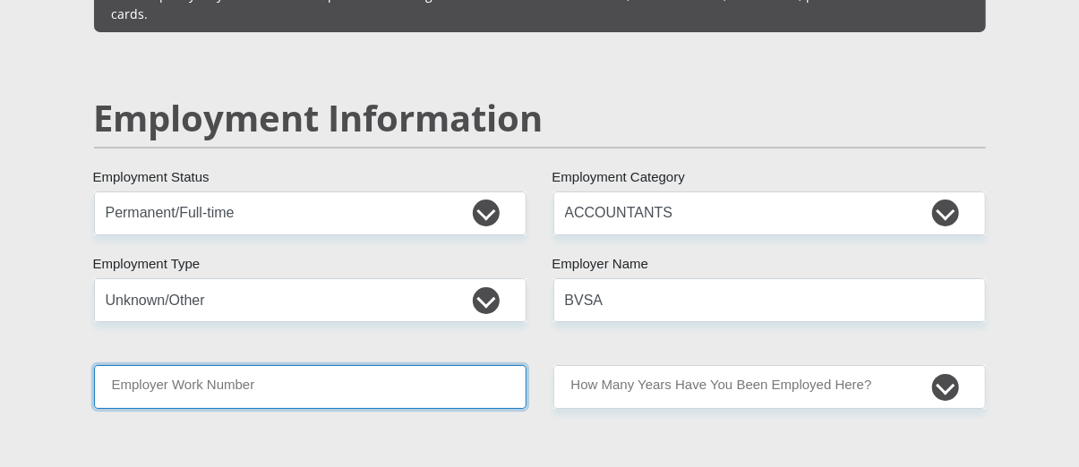
click at [345, 365] on input "Employer Work Number" at bounding box center [310, 387] width 432 height 44
click at [341, 365] on input "Employer Work Number" at bounding box center [310, 387] width 432 height 44
paste input "023 626 5920"
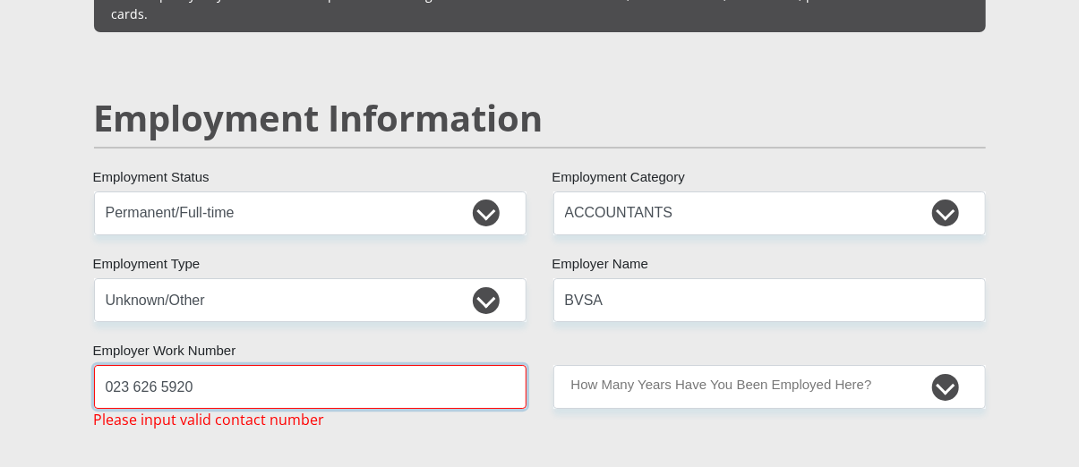
type input "023 626 5920"
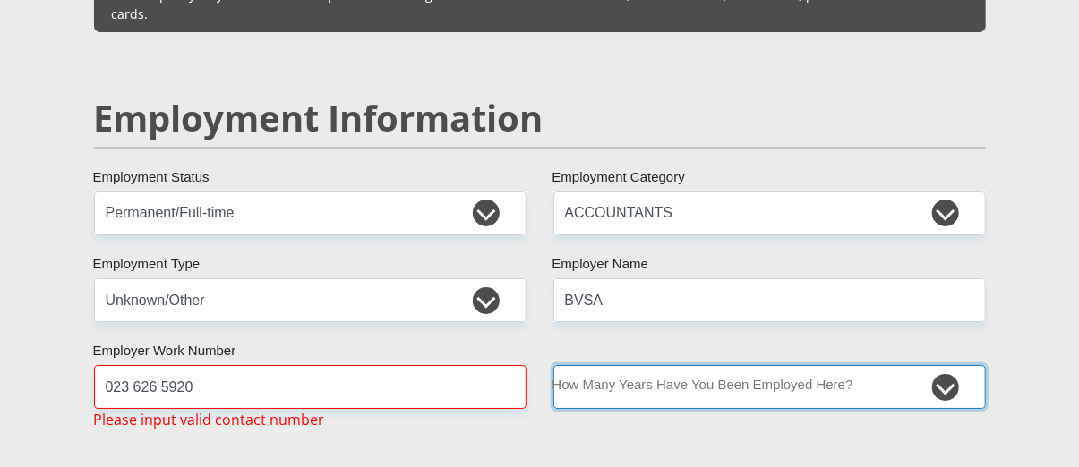
click at [759, 365] on select "less than 1 year 1-3 years 3-5 years 5+ years" at bounding box center [769, 387] width 432 height 44
select select "6"
click at [553, 365] on select "less than 1 year 1-3 years 3-5 years 5+ years" at bounding box center [769, 387] width 432 height 44
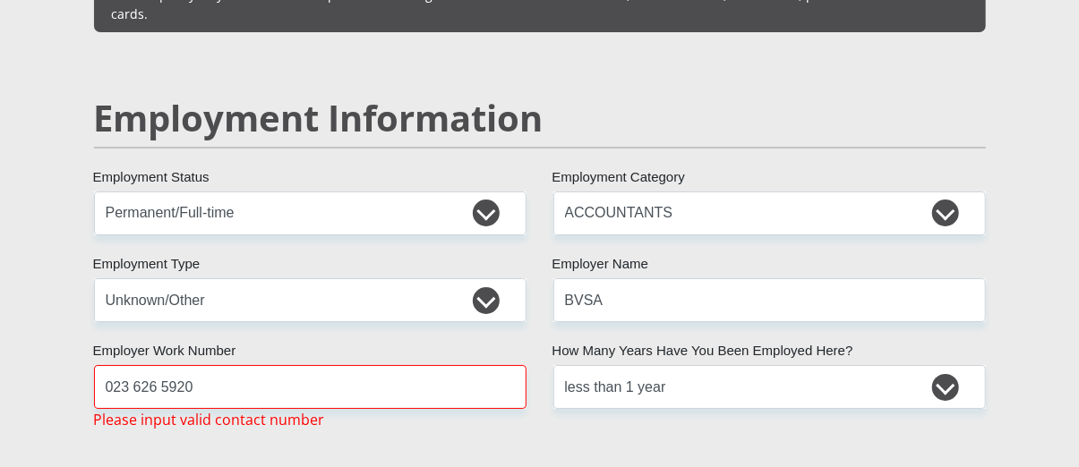
click at [551, 410] on div "Mr Ms Mrs Dr Other Title WILLEM First Name LEROUX Surname 0512195125087 South A…" at bounding box center [540, 167] width 918 height 5161
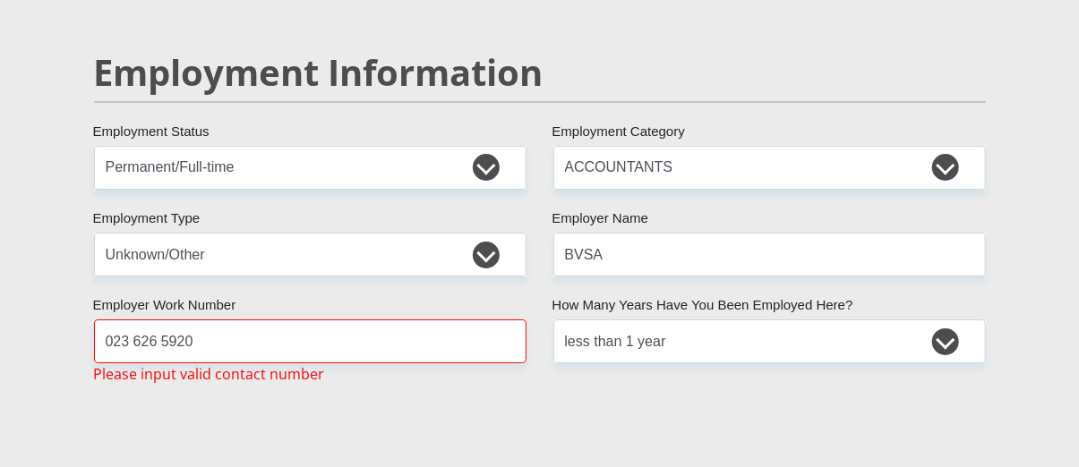
scroll to position [2865, 0]
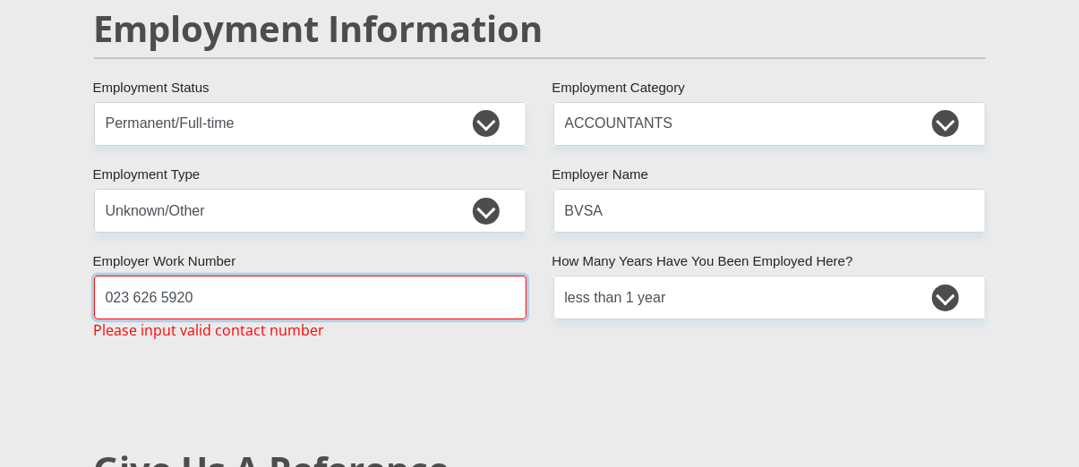
click at [254, 276] on input "023 626 5920" at bounding box center [310, 298] width 432 height 44
click at [134, 276] on input "023 626 5920" at bounding box center [310, 298] width 432 height 44
click at [157, 276] on input "023626 5920" at bounding box center [310, 298] width 432 height 44
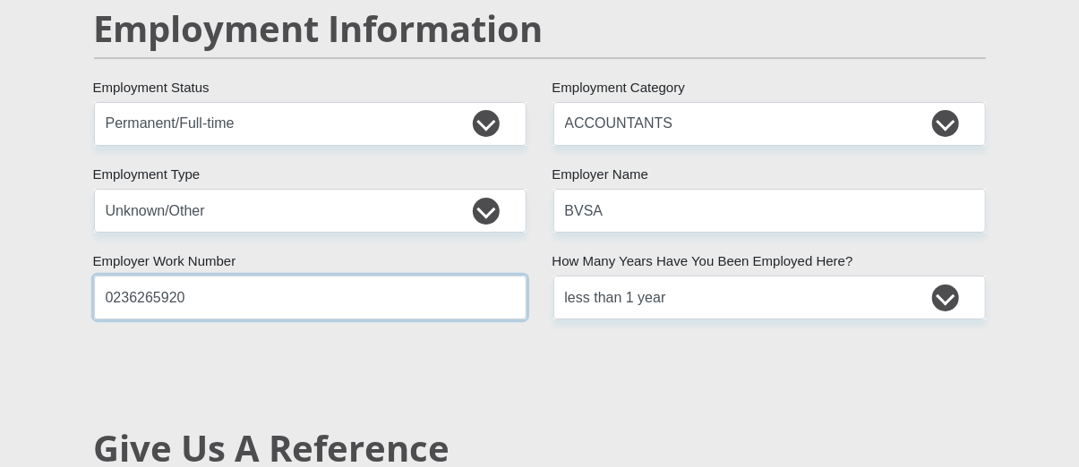
type input "0236265920"
click at [295, 318] on div "Mr Ms Mrs Dr Other Title WILLEM First Name LEROUX Surname 0512195125087 South A…" at bounding box center [540, 66] width 918 height 5139
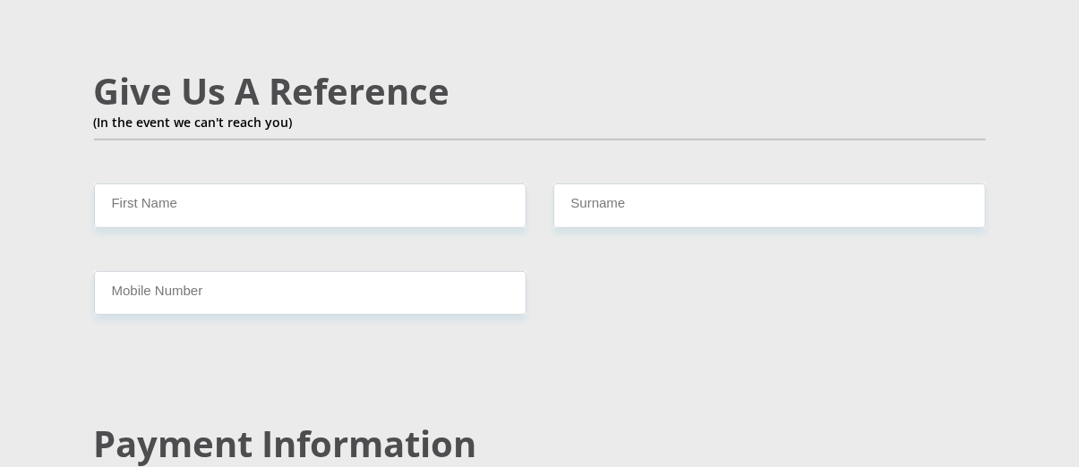
scroll to position [3223, 0]
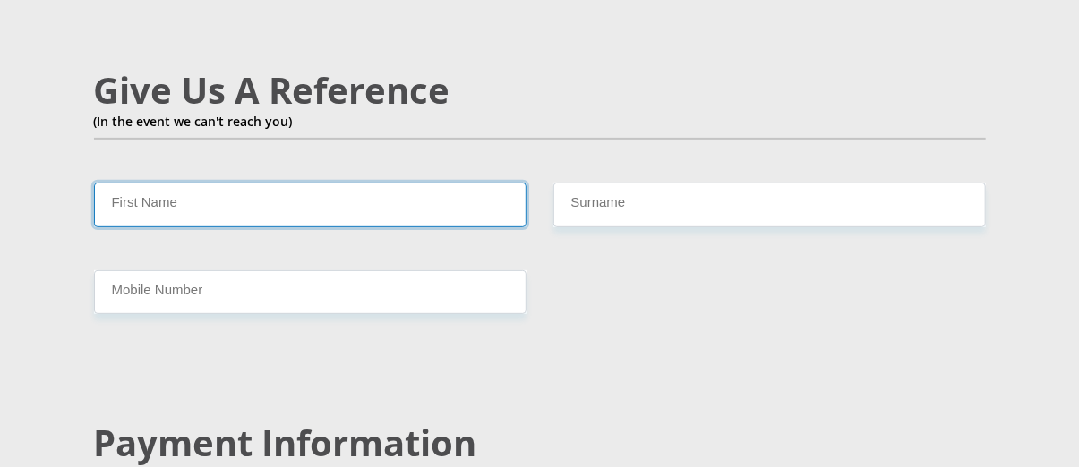
click at [192, 183] on input "First Name" at bounding box center [310, 205] width 432 height 44
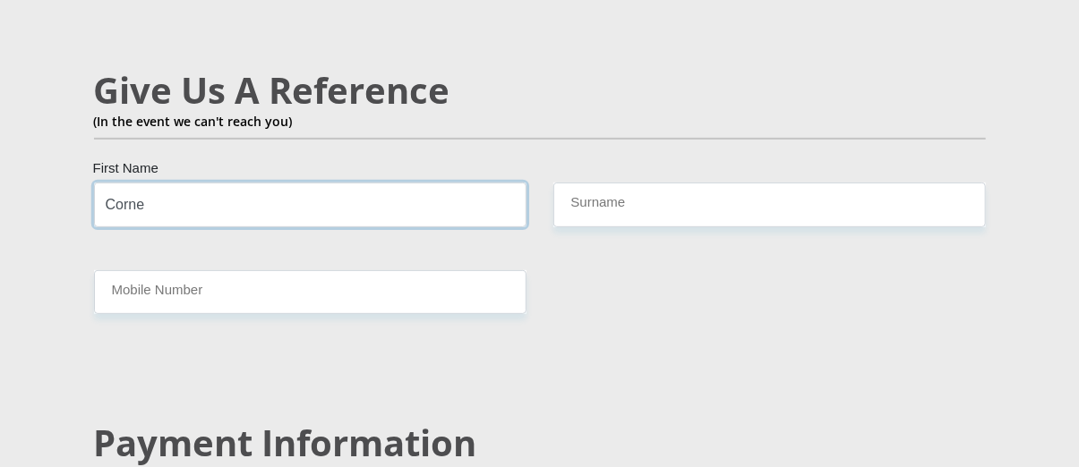
type input "Corne"
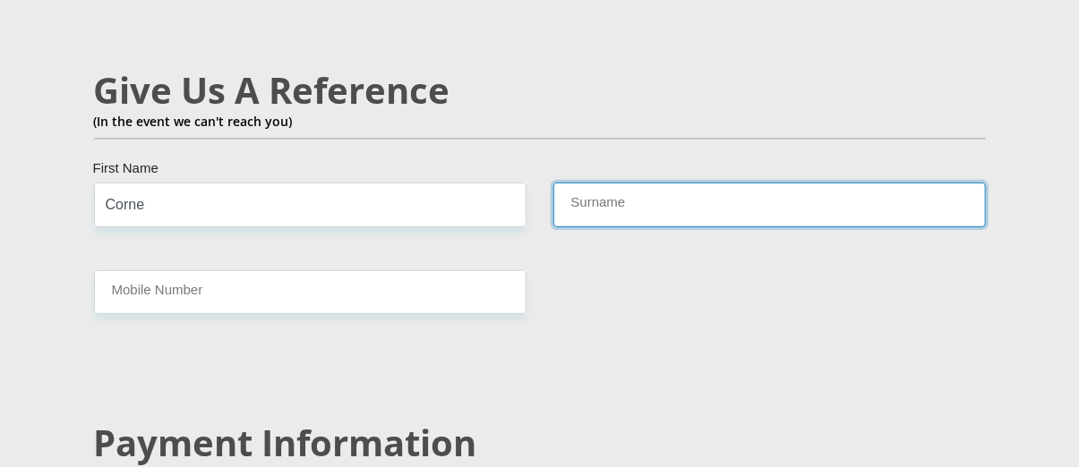
click at [625, 183] on input "Surname" at bounding box center [769, 205] width 432 height 44
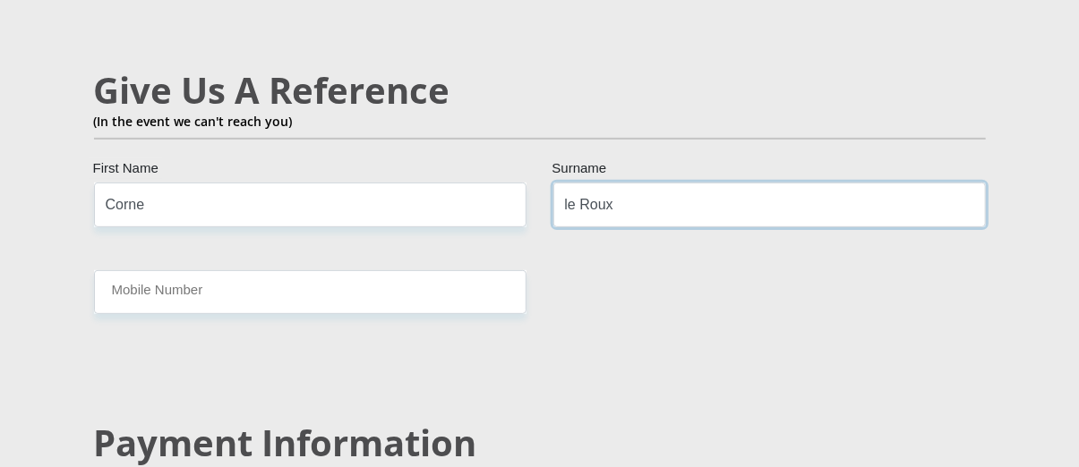
type input "le Roux"
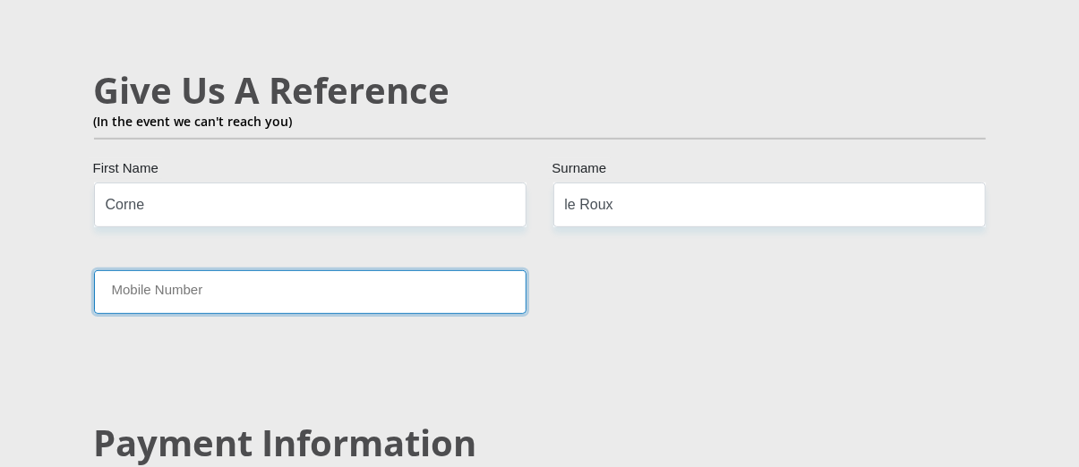
click at [355, 270] on input "Mobile Number" at bounding box center [310, 292] width 432 height 44
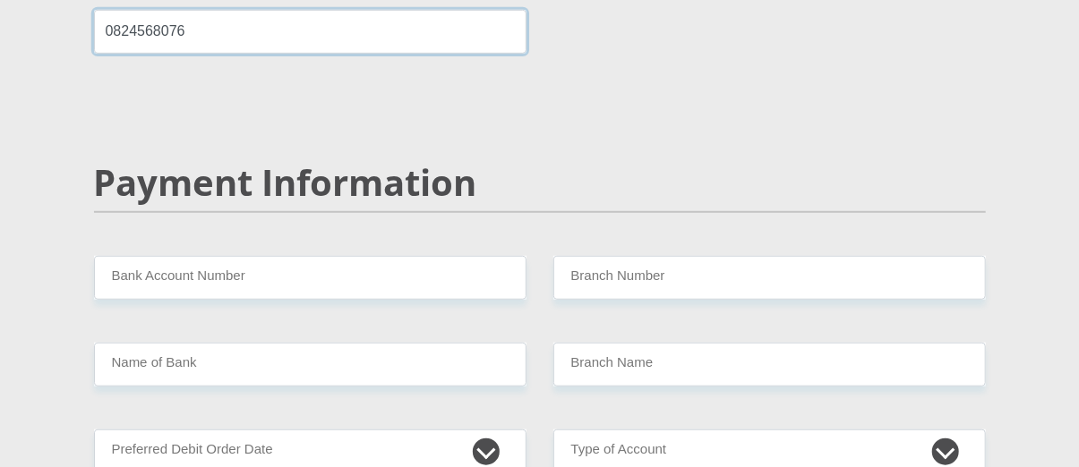
scroll to position [3491, 0]
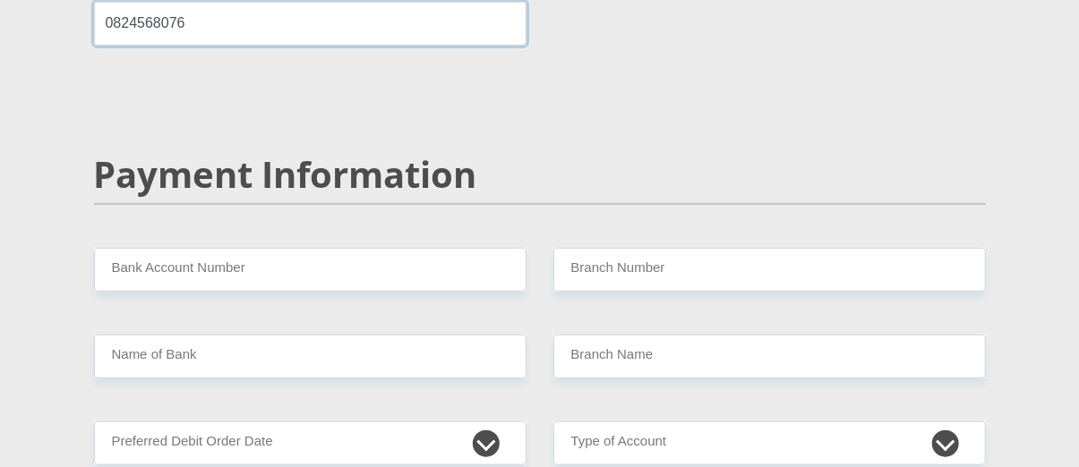
type input "0824568076"
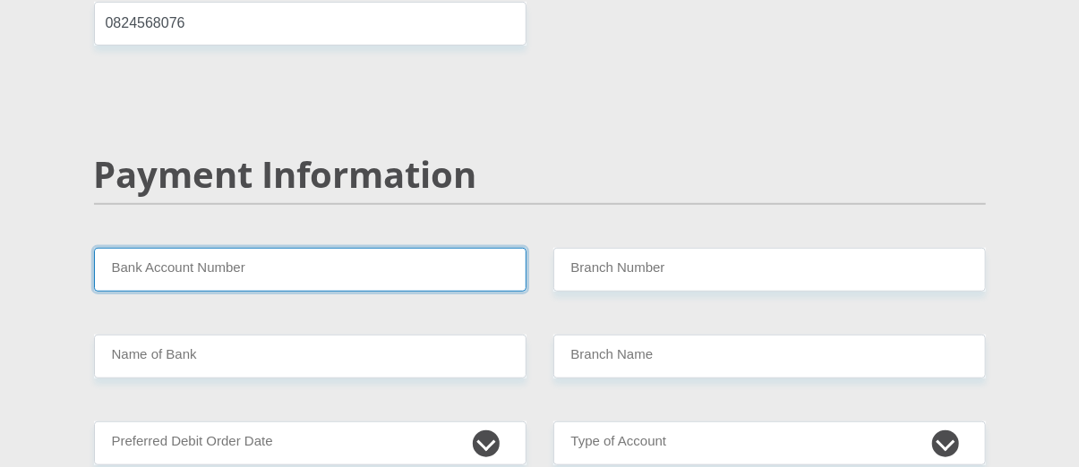
click at [263, 248] on input "Bank Account Number" at bounding box center [310, 270] width 432 height 44
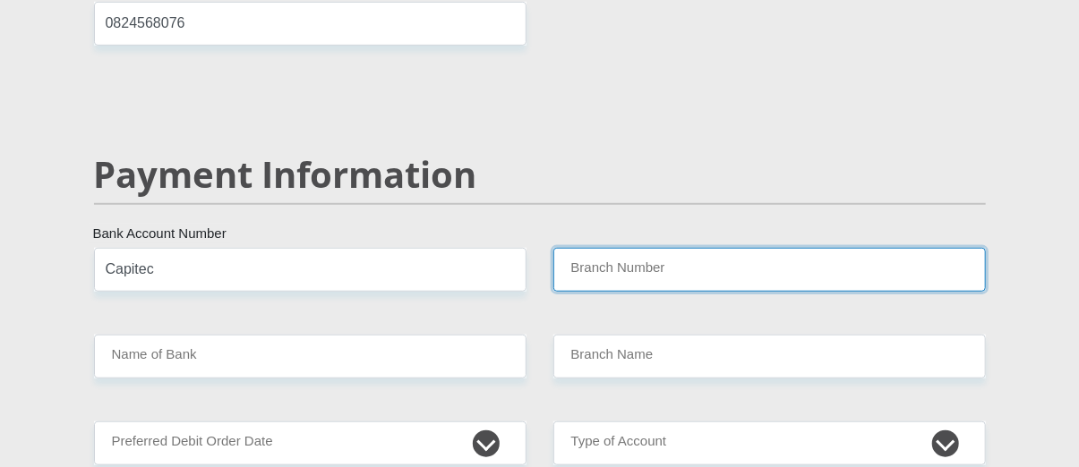
click at [660, 248] on input "Branch Number" at bounding box center [769, 270] width 432 height 44
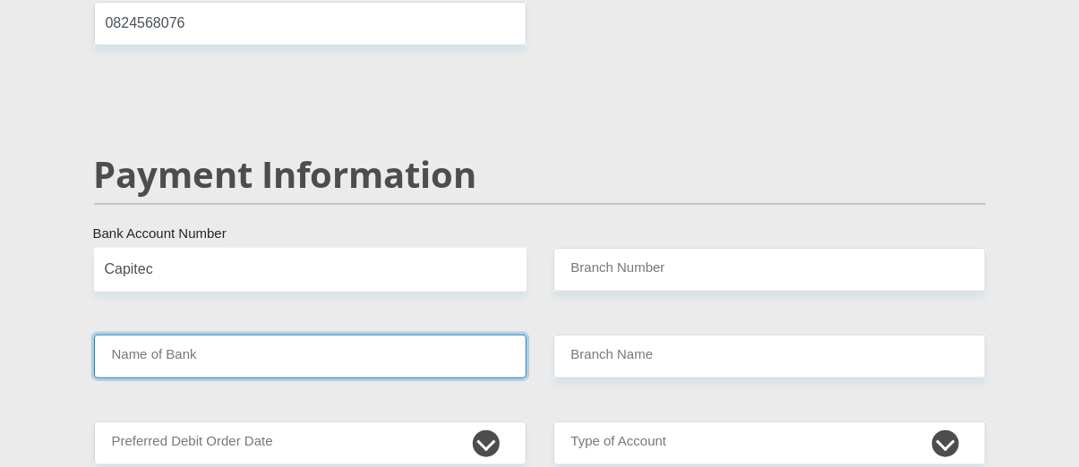
click at [270, 335] on input "Name of Bank" at bounding box center [310, 357] width 432 height 44
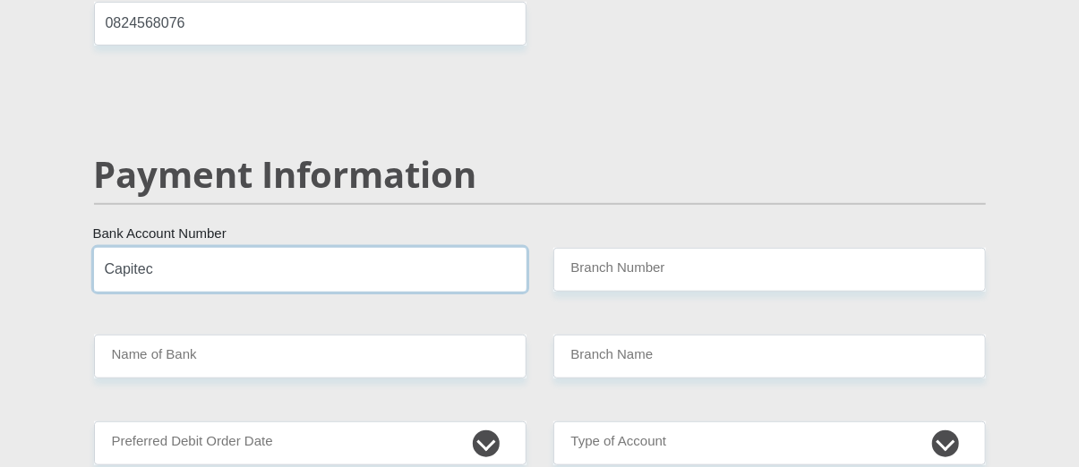
drag, startPoint x: 238, startPoint y: 236, endPoint x: 59, endPoint y: 208, distance: 181.3
type input "1456651887"
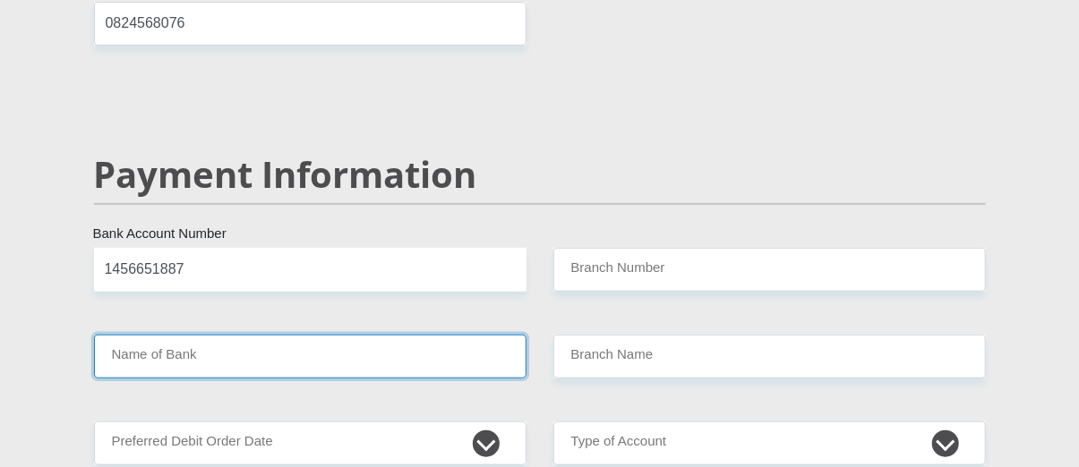
click at [219, 335] on input "Name of Bank" at bounding box center [310, 357] width 432 height 44
drag, startPoint x: 219, startPoint y: 306, endPoint x: 201, endPoint y: 309, distance: 19.0
click at [218, 335] on input "Name of Bank" at bounding box center [310, 357] width 432 height 44
click at [157, 335] on input "Name of Bank" at bounding box center [310, 357] width 432 height 44
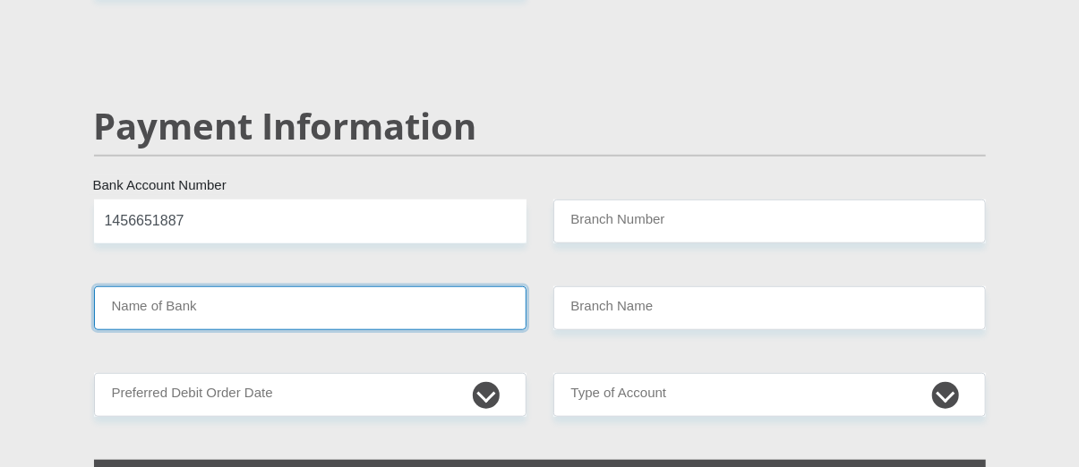
scroll to position [3581, 0]
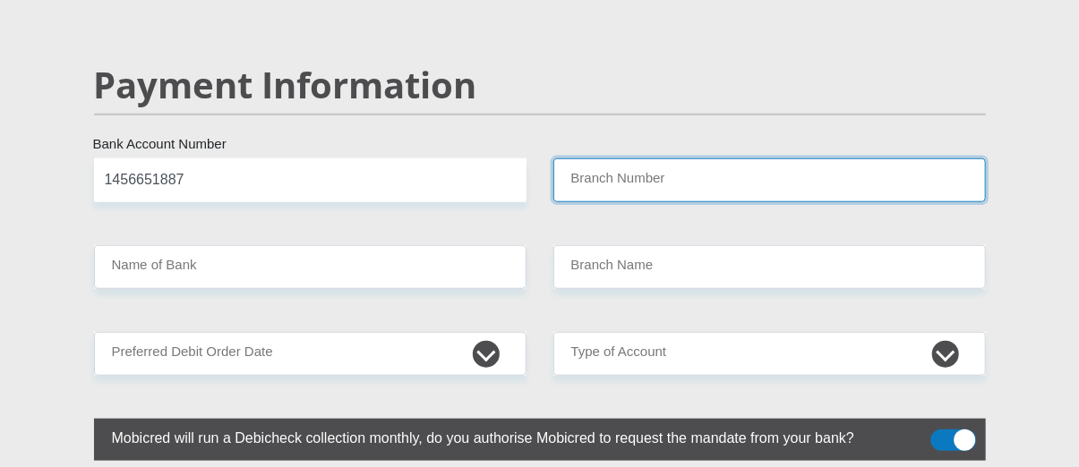
click at [667, 158] on input "Branch Number" at bounding box center [769, 180] width 432 height 44
click at [611, 158] on input "Branch Number" at bounding box center [769, 180] width 432 height 44
paste input "470010"
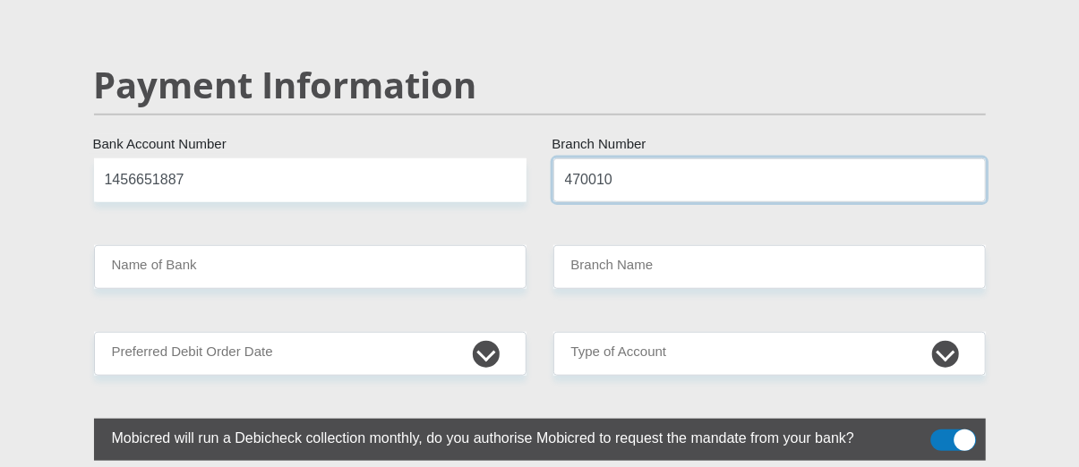
type input "470010"
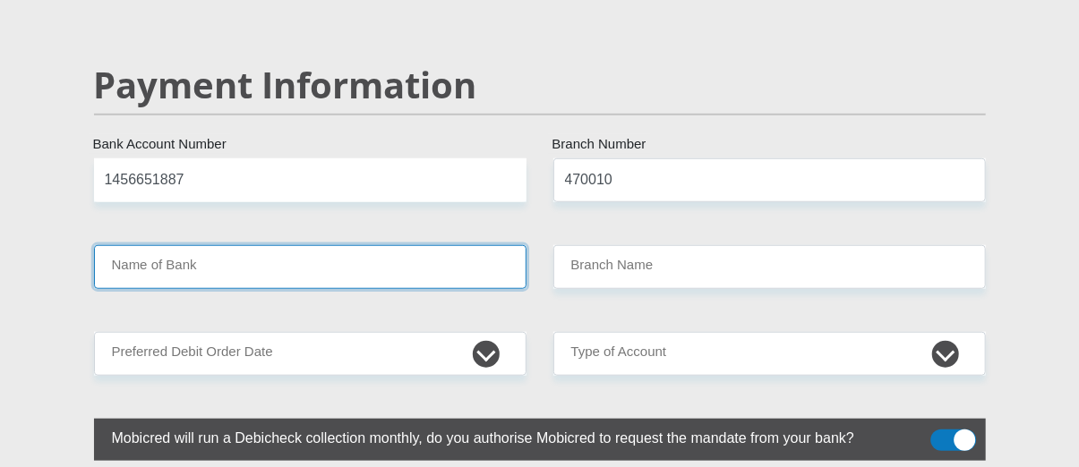
click at [298, 245] on input "Name of Bank" at bounding box center [310, 267] width 432 height 44
type input "CAPITEC BANK LIMITED"
type input "CAPITEC BANK CPC"
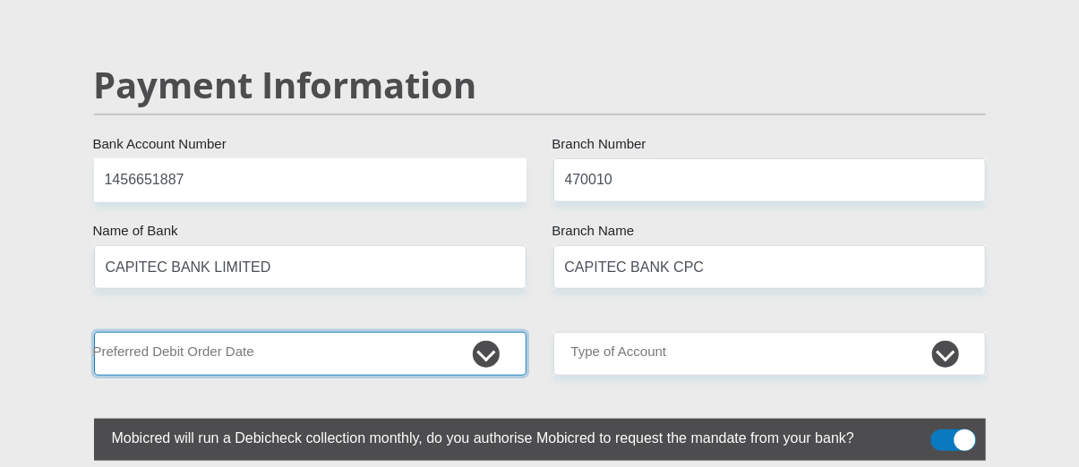
click at [261, 332] on select "1st 2nd 3rd 4th 5th 7th 18th 19th 20th 21st 22nd 23rd 24th 25th 26th 27th 28th …" at bounding box center [310, 354] width 432 height 44
select select "30"
click at [94, 332] on select "1st 2nd 3rd 4th 5th 7th 18th 19th 20th 21st 22nd 23rd 24th 25th 26th 27th 28th …" at bounding box center [310, 354] width 432 height 44
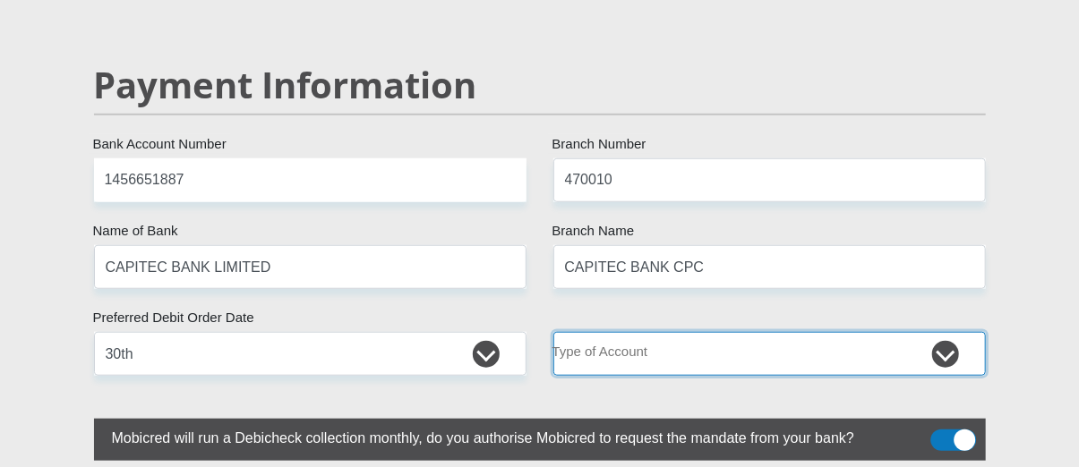
click at [624, 332] on select "Cheque Savings" at bounding box center [769, 354] width 432 height 44
select select "SAV"
click at [553, 332] on select "Cheque Savings" at bounding box center [769, 354] width 432 height 44
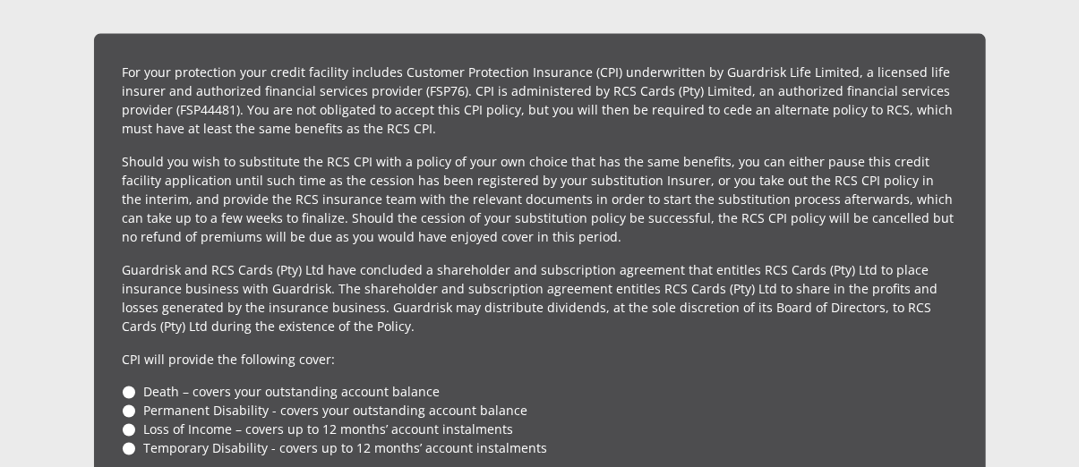
scroll to position [4207, 0]
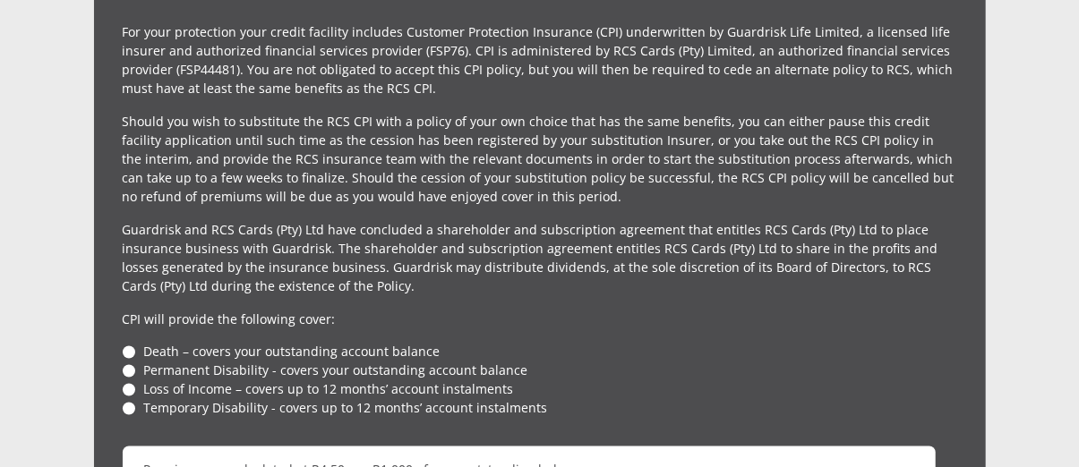
click at [126, 343] on li "Death – covers your outstanding account balance" at bounding box center [540, 352] width 834 height 19
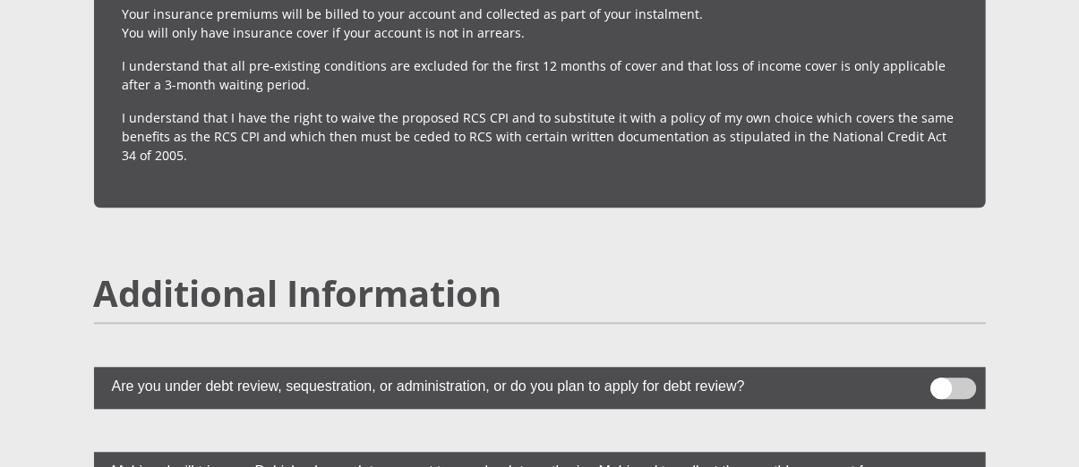
scroll to position [4924, 0]
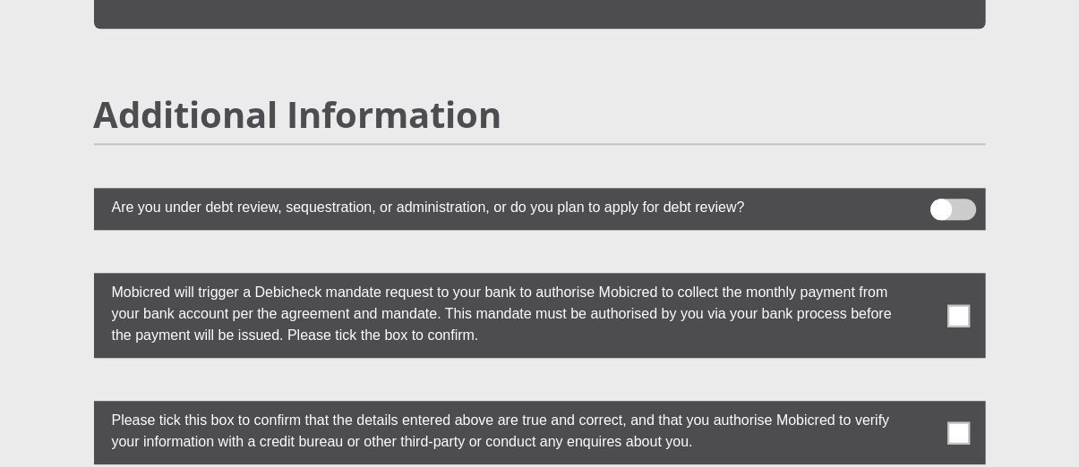
click at [956, 199] on span at bounding box center [953, 209] width 46 height 21
click at [941, 203] on input "checkbox" at bounding box center [941, 203] width 0 height 0
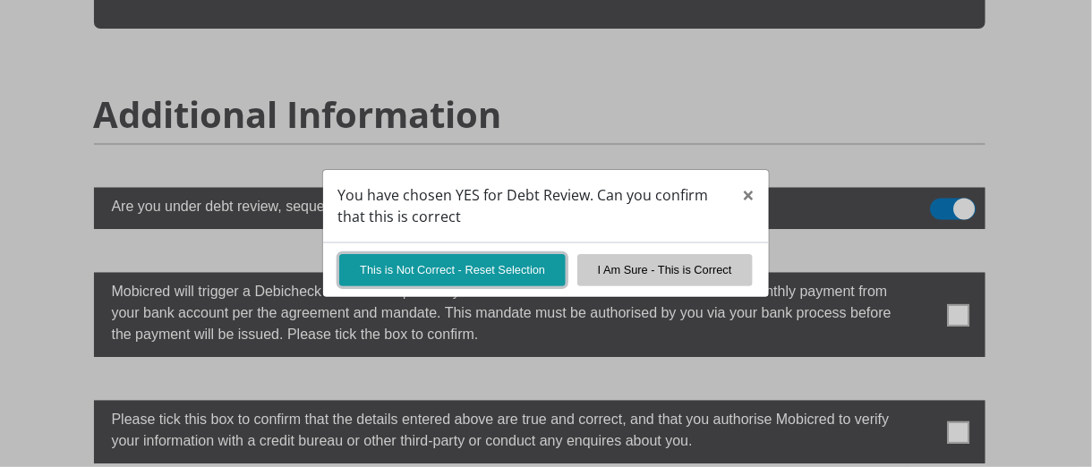
click at [471, 264] on button "This is Not Correct - Reset Selection" at bounding box center [452, 269] width 226 height 31
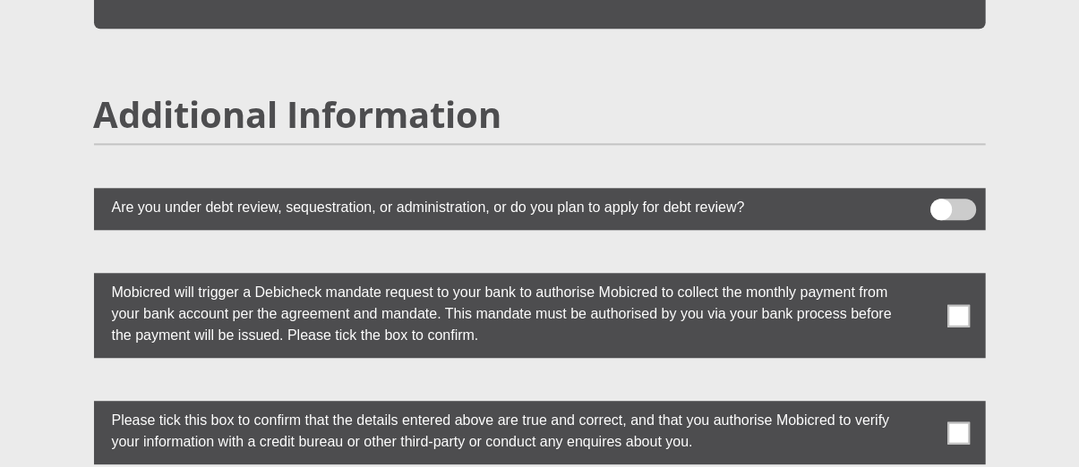
drag, startPoint x: 109, startPoint y: 166, endPoint x: 760, endPoint y: 164, distance: 650.8
click at [760, 188] on label "Are you under debt review, sequestration, or administration, or do you plan to …" at bounding box center [495, 205] width 802 height 35
copy label "Are you under debt review, sequestration, or administration, or do you plan to …"
click at [716, 143] on hr at bounding box center [540, 144] width 892 height 2
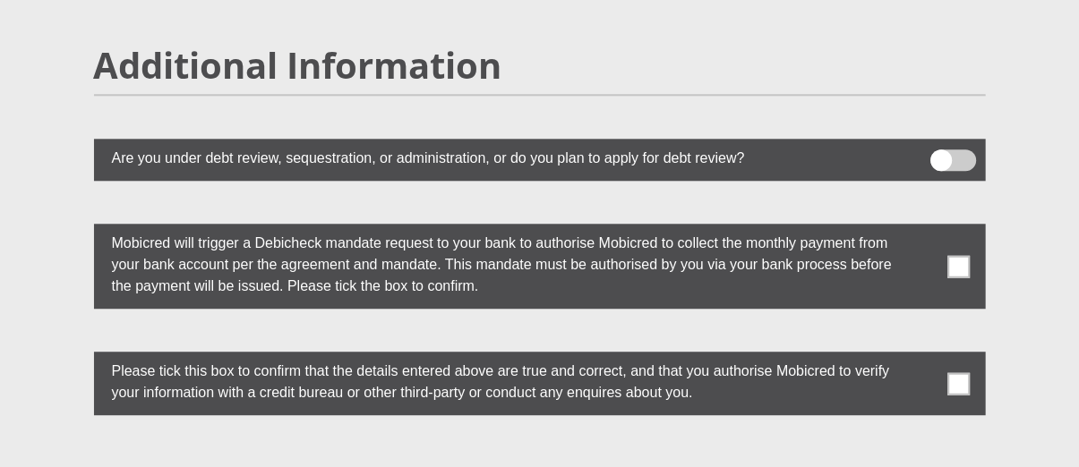
scroll to position [5013, 0]
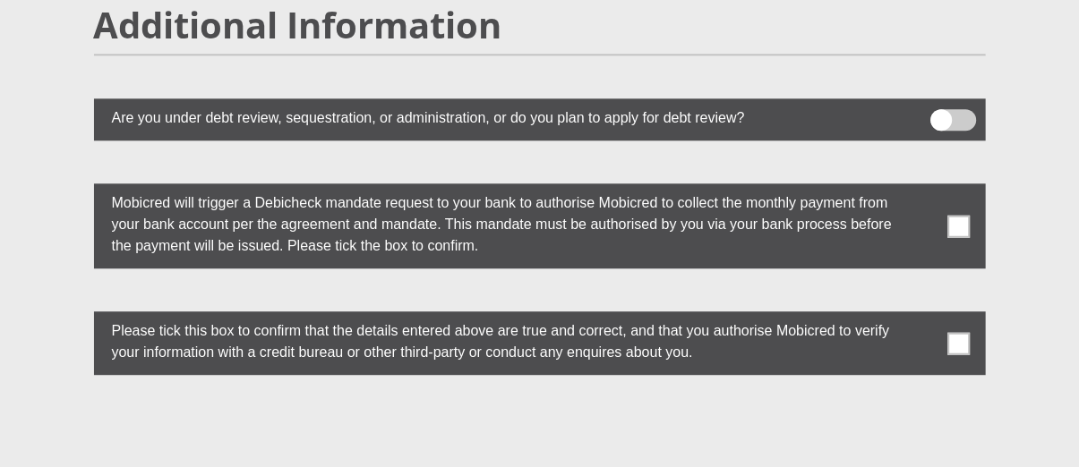
click at [953, 215] on span at bounding box center [958, 226] width 22 height 22
click at [923, 188] on input "checkbox" at bounding box center [923, 188] width 0 height 0
click at [964, 332] on span at bounding box center [958, 343] width 22 height 22
click at [923, 316] on input "checkbox" at bounding box center [923, 316] width 0 height 0
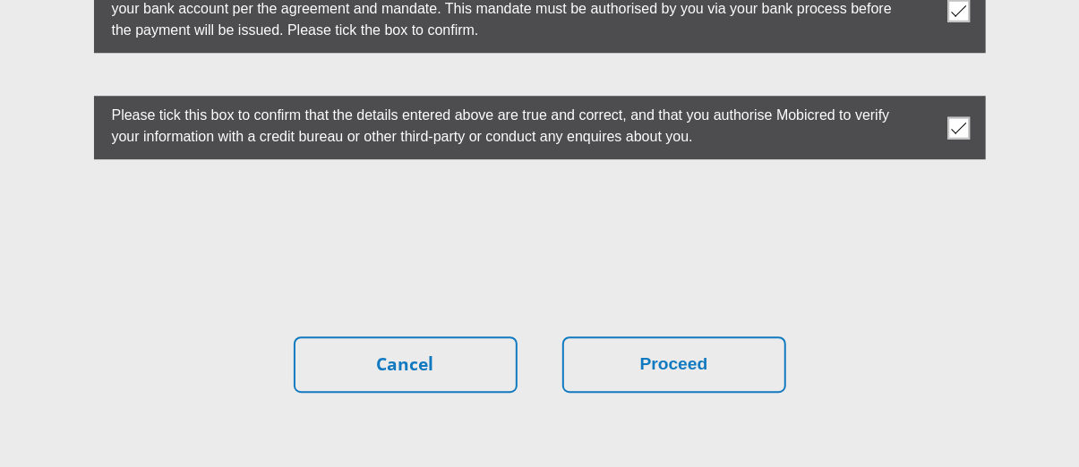
scroll to position [5282, 0]
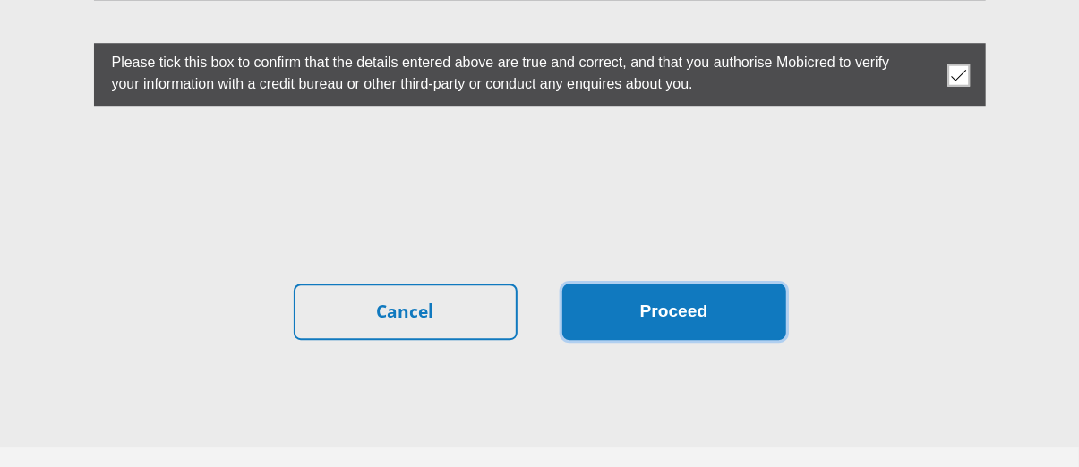
click at [659, 284] on button "Proceed" at bounding box center [674, 312] width 224 height 56
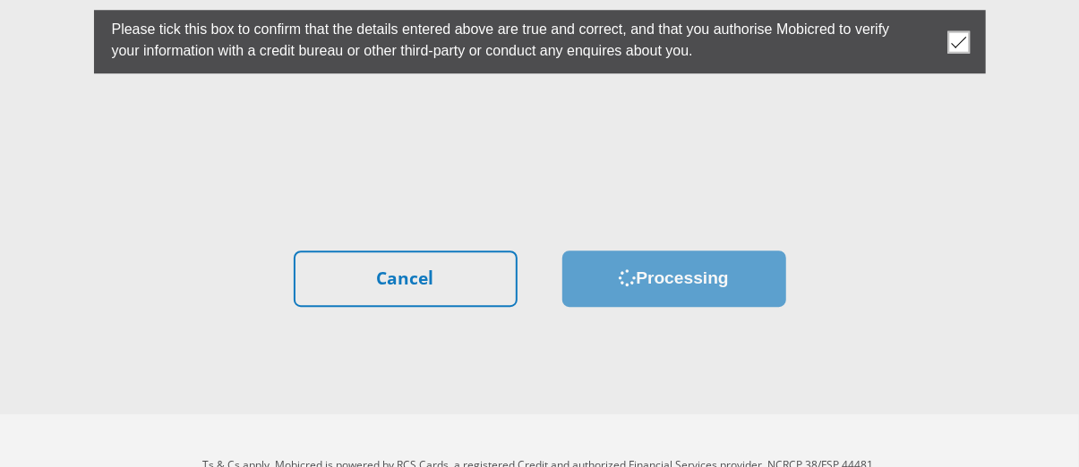
scroll to position [5249, 0]
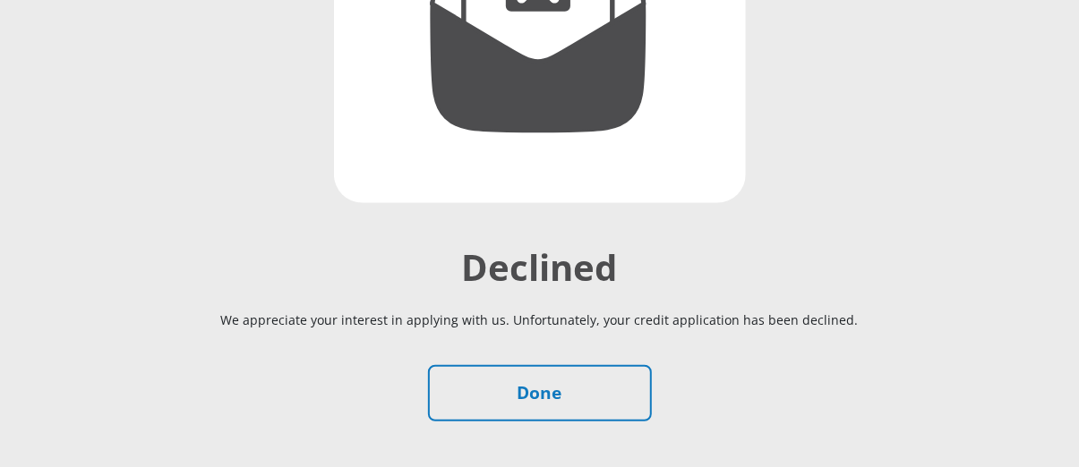
scroll to position [537, 0]
